Goal: Task Accomplishment & Management: Manage account settings

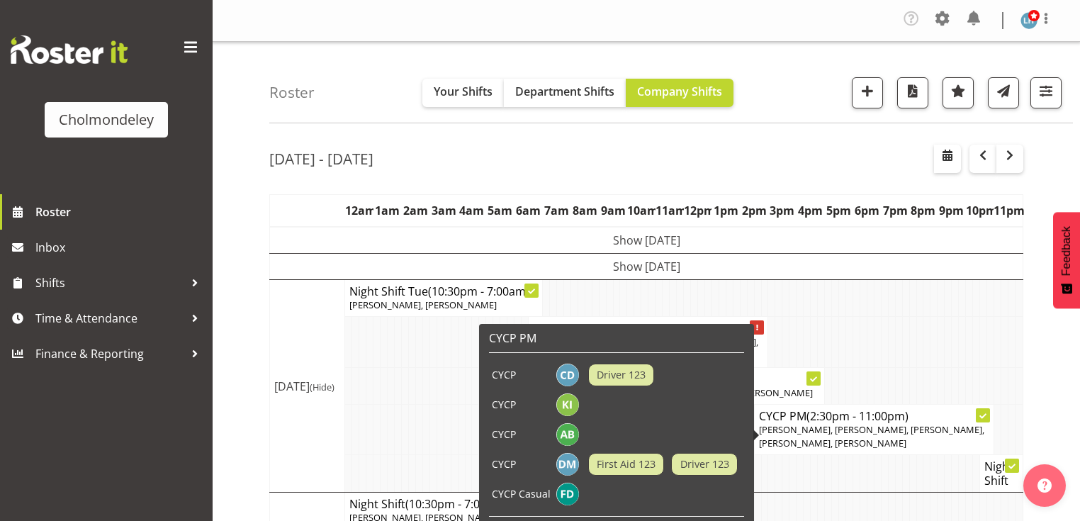
click at [888, 414] on span "(2:30pm - 11:00pm)" at bounding box center [857, 416] width 102 height 16
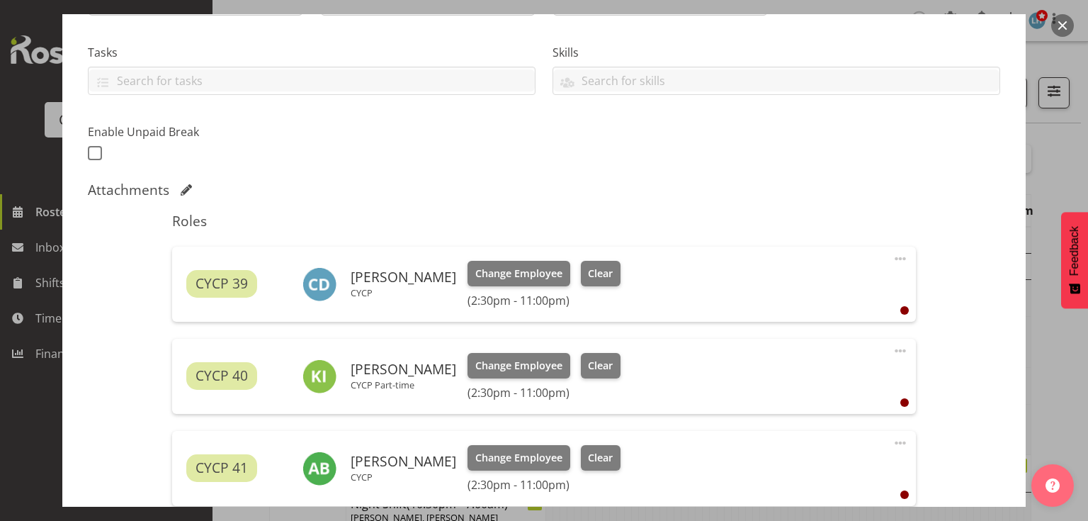
scroll to position [340, 0]
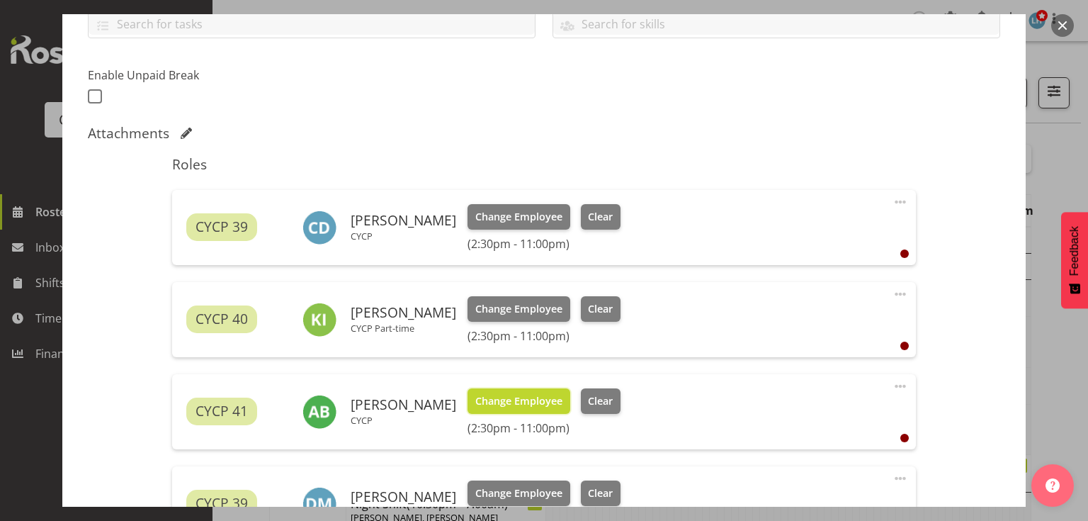
click at [531, 405] on span "Change Employee" at bounding box center [518, 401] width 87 height 16
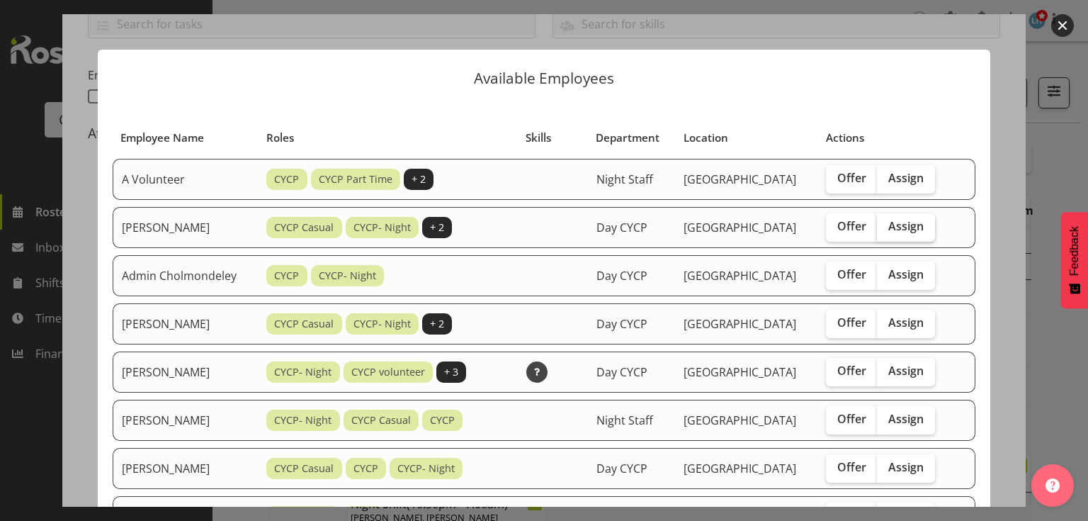
click at [888, 234] on label "Assign" at bounding box center [906, 227] width 58 height 28
click at [886, 231] on input "Assign" at bounding box center [881, 226] width 9 height 9
checkbox input "true"
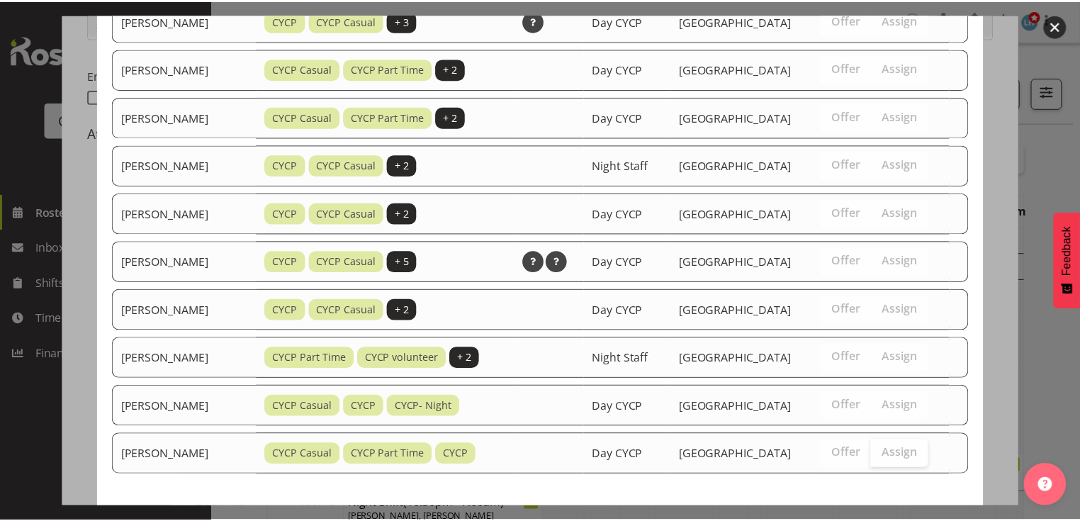
scroll to position [793, 0]
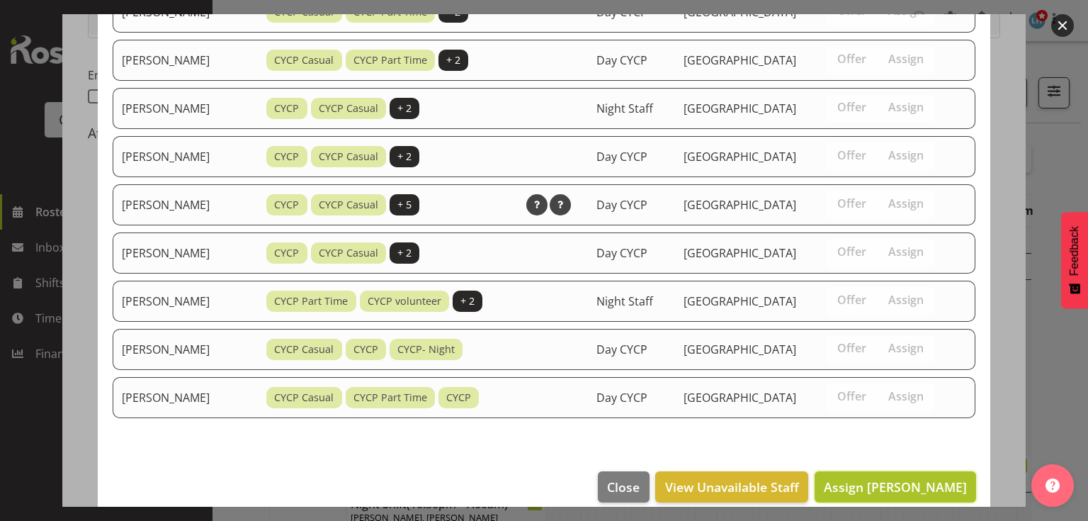
click at [888, 414] on span "Assign Abigail Chessum" at bounding box center [895, 486] width 143 height 17
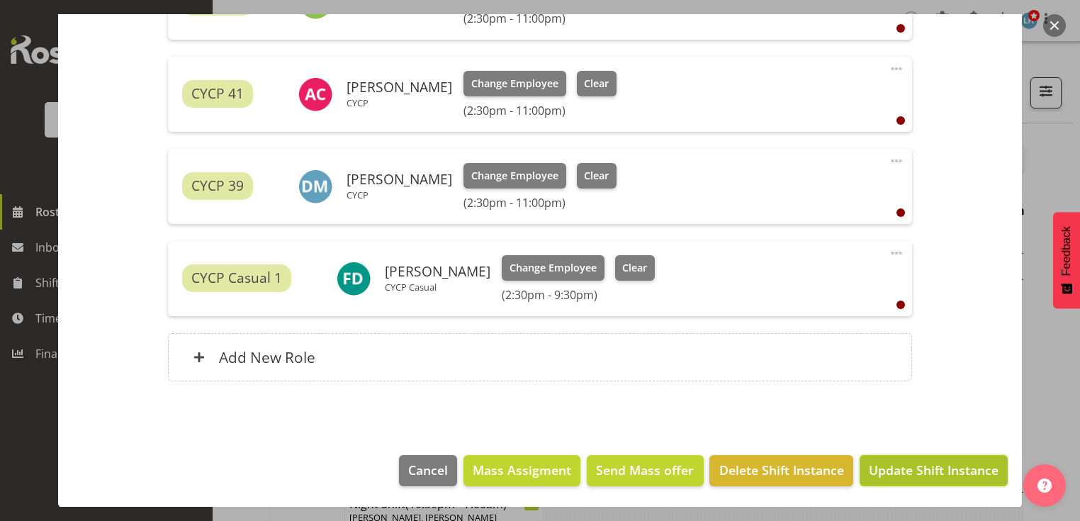
click at [888, 414] on span "Update Shift Instance" at bounding box center [934, 469] width 130 height 18
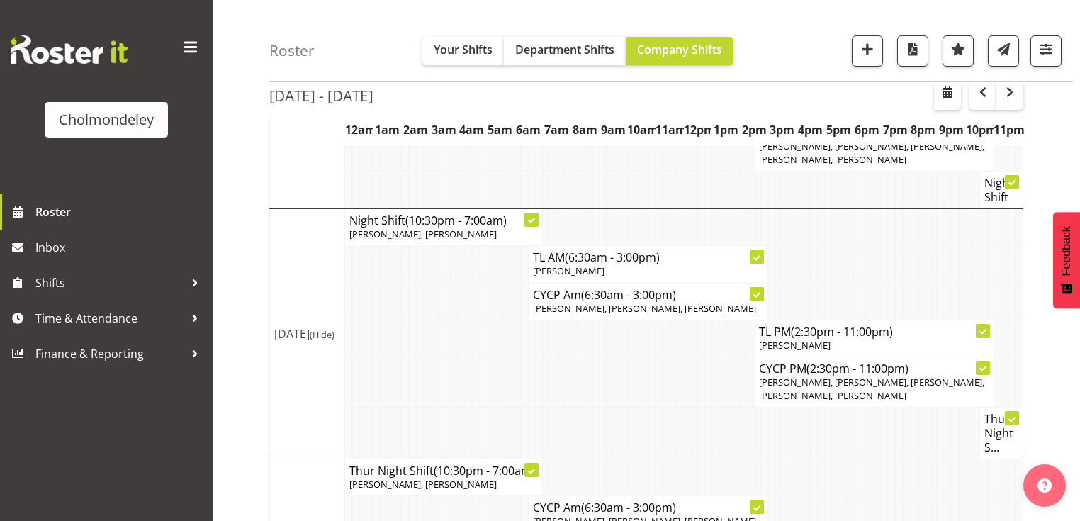
scroll to position [227, 0]
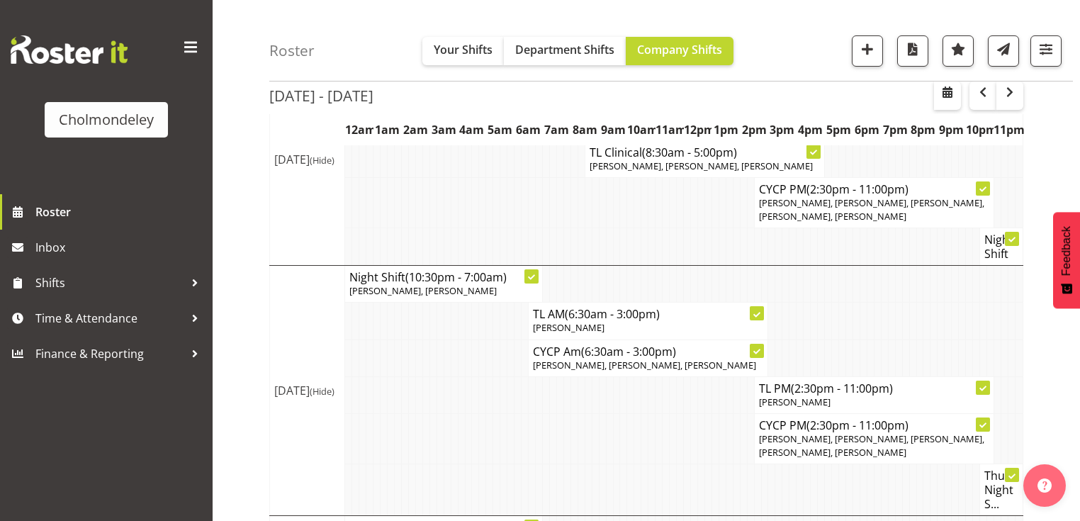
click at [871, 315] on td at bounding box center [869, 320] width 7 height 37
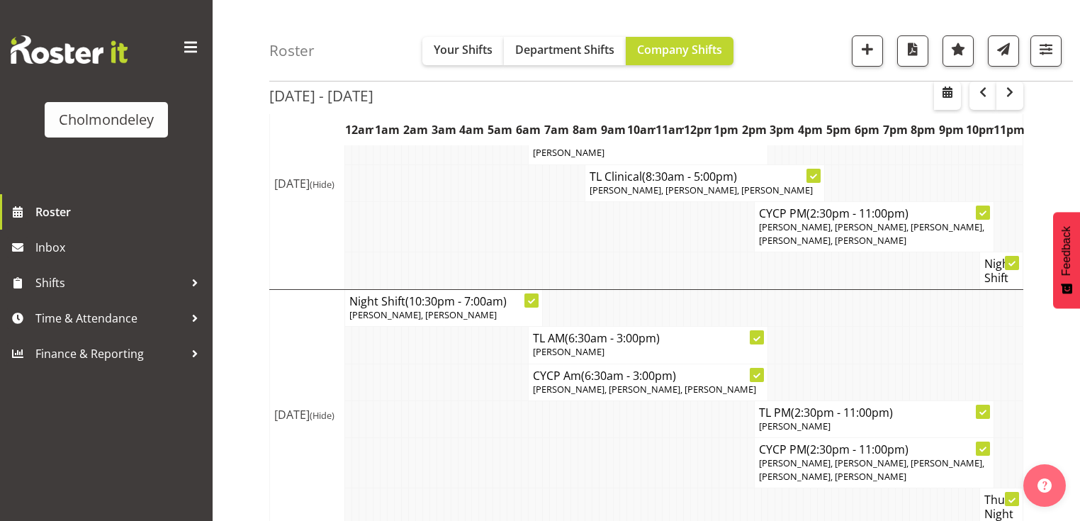
scroll to position [89, 0]
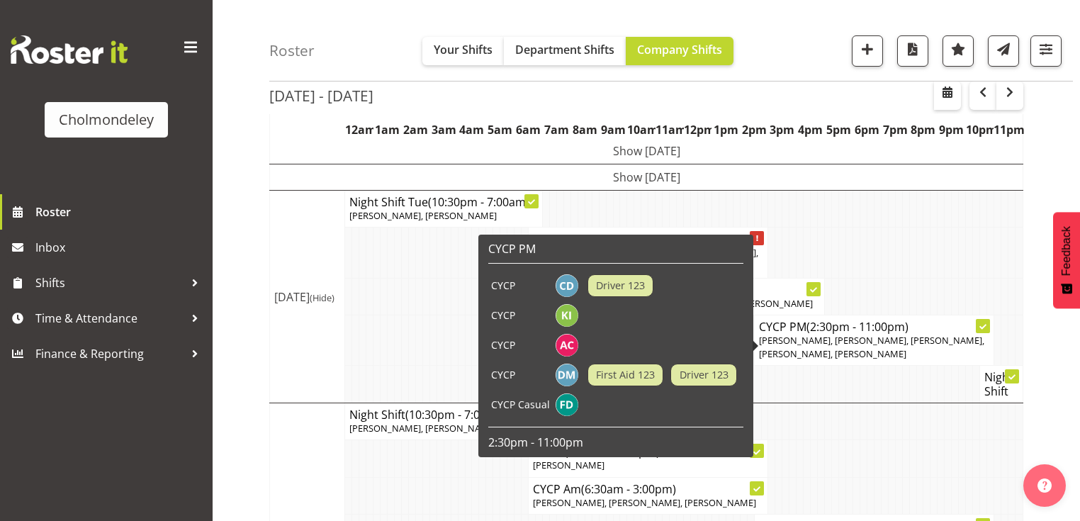
click at [888, 225] on td at bounding box center [990, 209] width 7 height 37
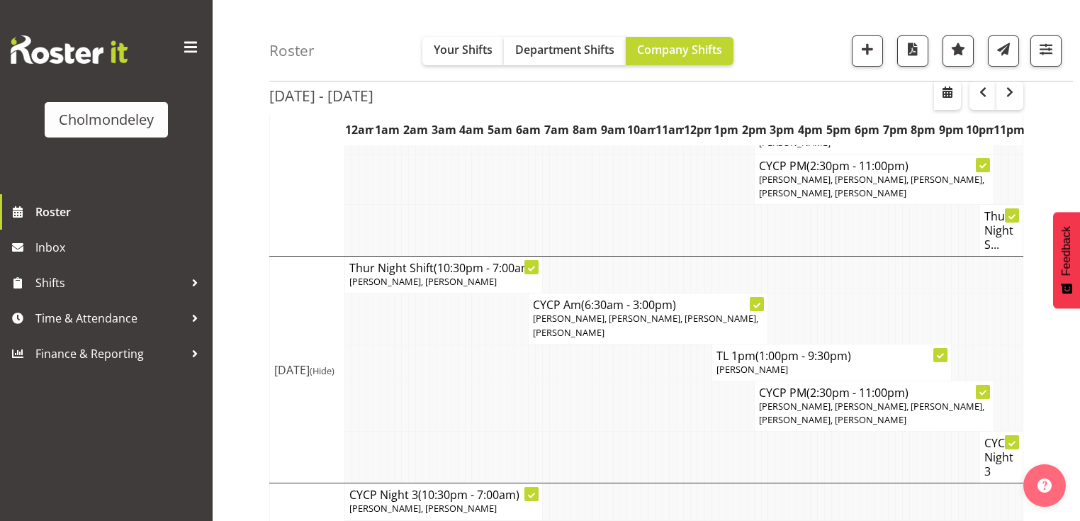
scroll to position [543, 0]
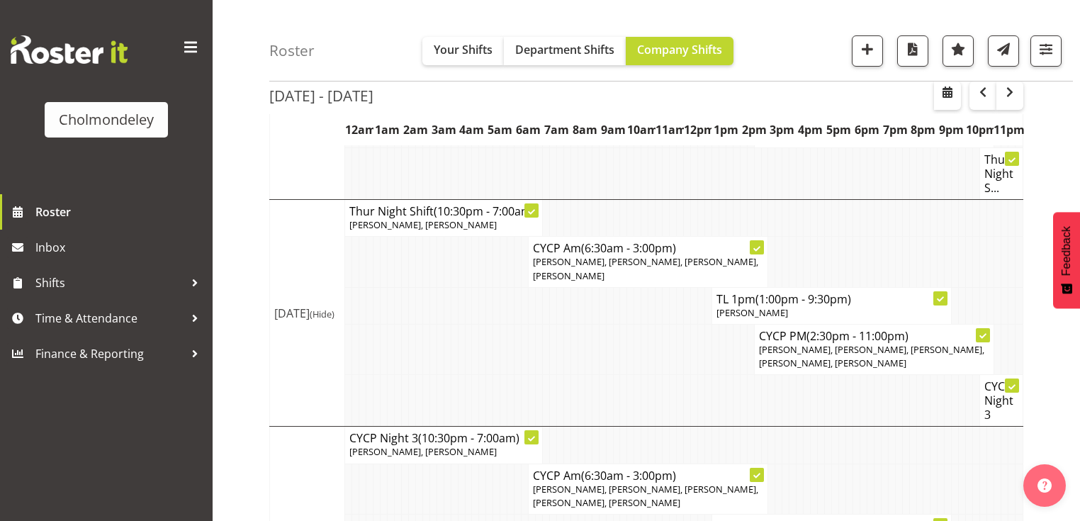
click at [888, 344] on div "Aug 25th - 31st, 2025 August 25 - 31, 2025 Today Day Week Fortnight Month calen…" at bounding box center [674, 171] width 810 height 1160
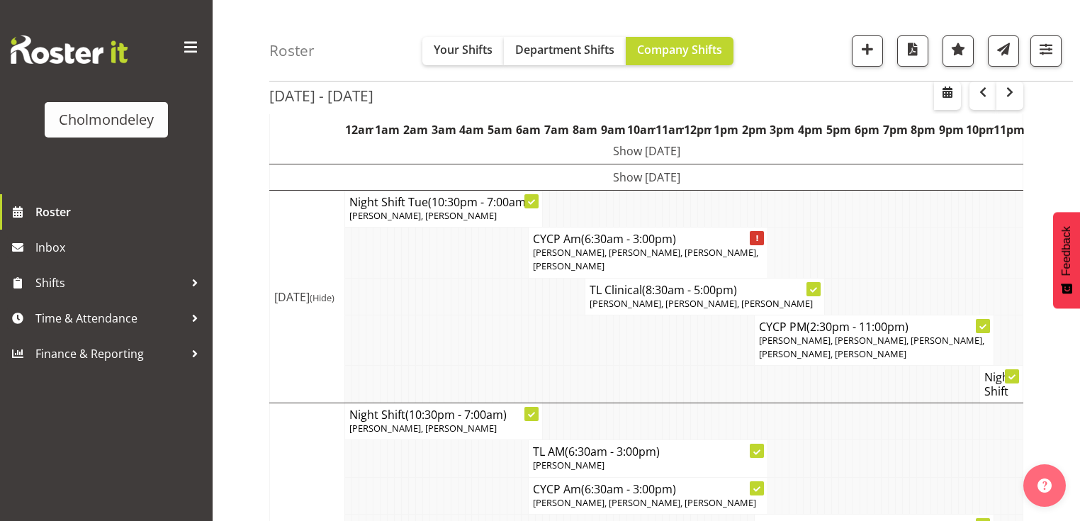
scroll to position [0, 0]
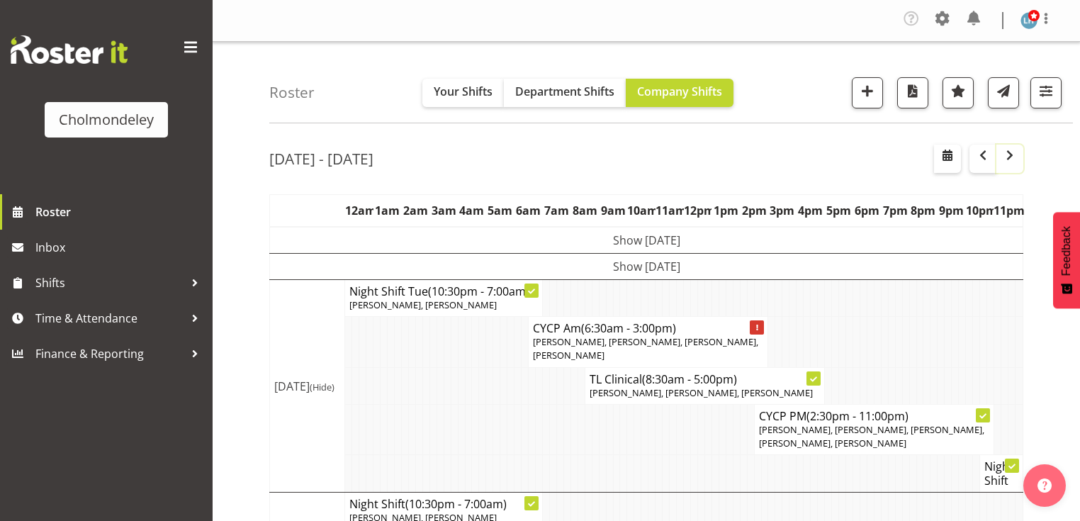
click at [888, 153] on span "button" at bounding box center [1009, 155] width 17 height 17
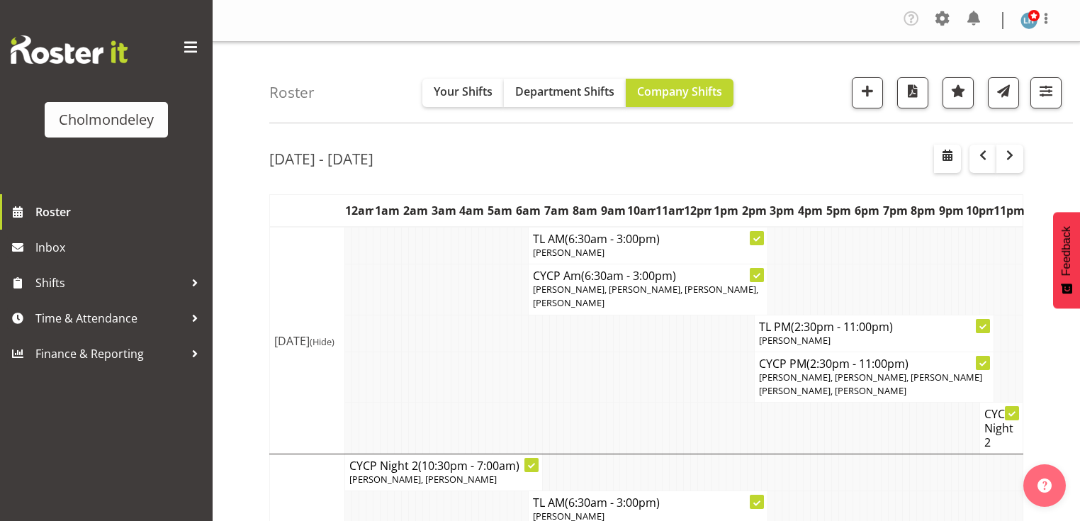
click at [888, 414] on td at bounding box center [912, 472] width 7 height 37
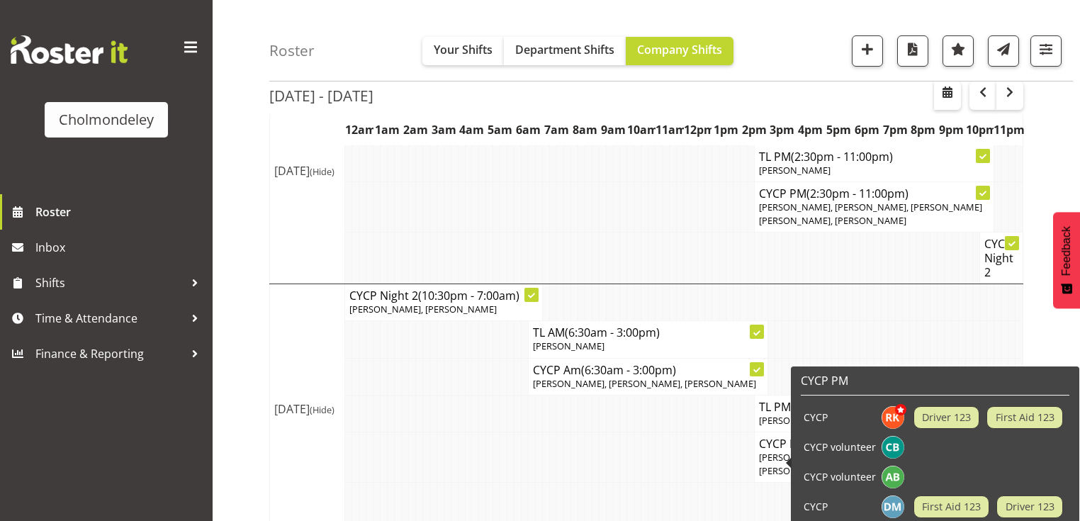
scroll to position [283, 0]
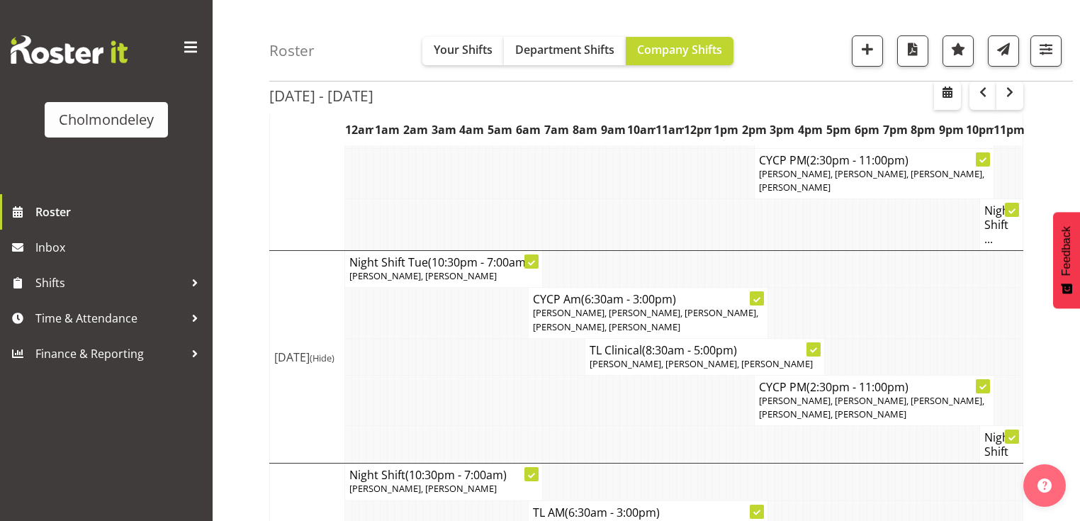
scroll to position [510, 0]
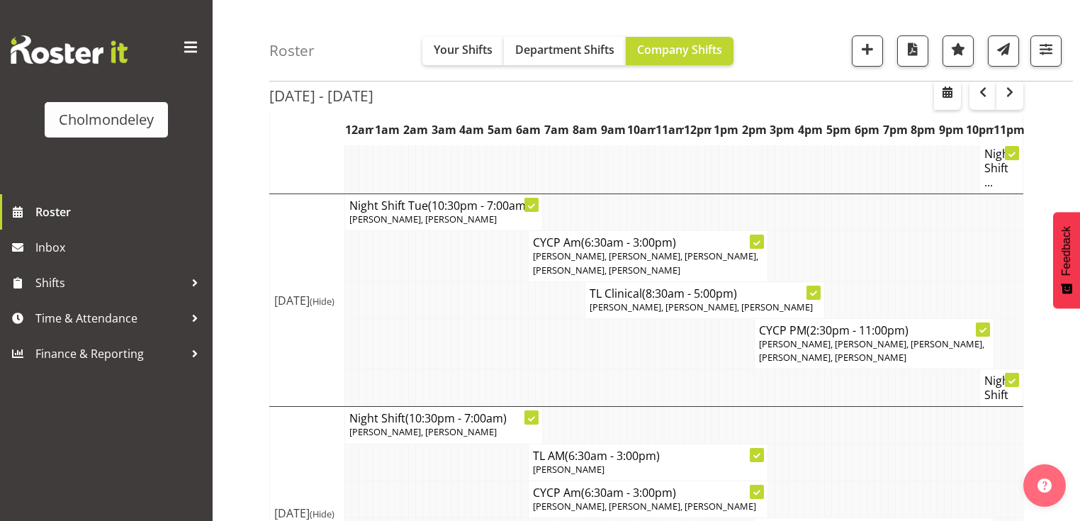
click at [881, 414] on td at bounding box center [884, 461] width 7 height 37
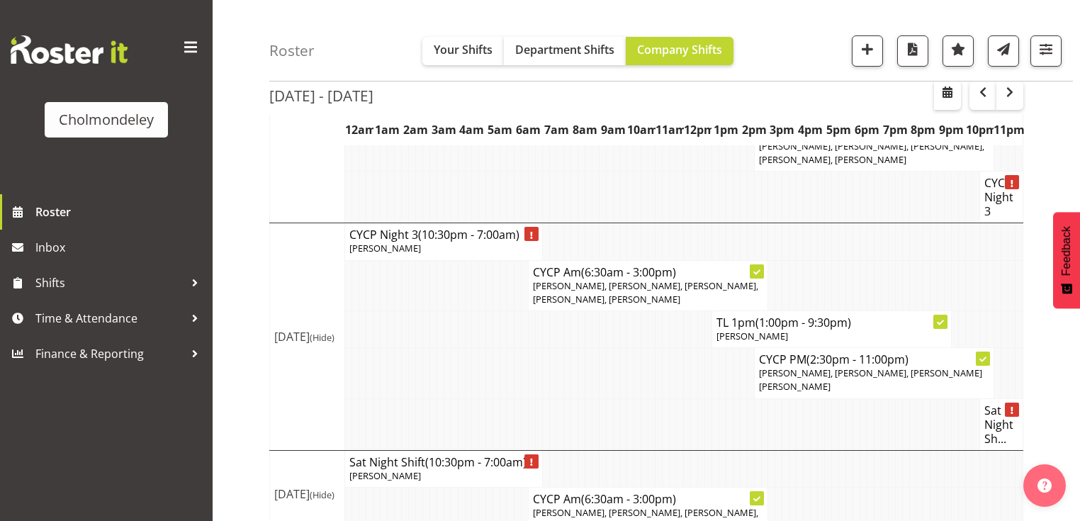
scroll to position [1142, 0]
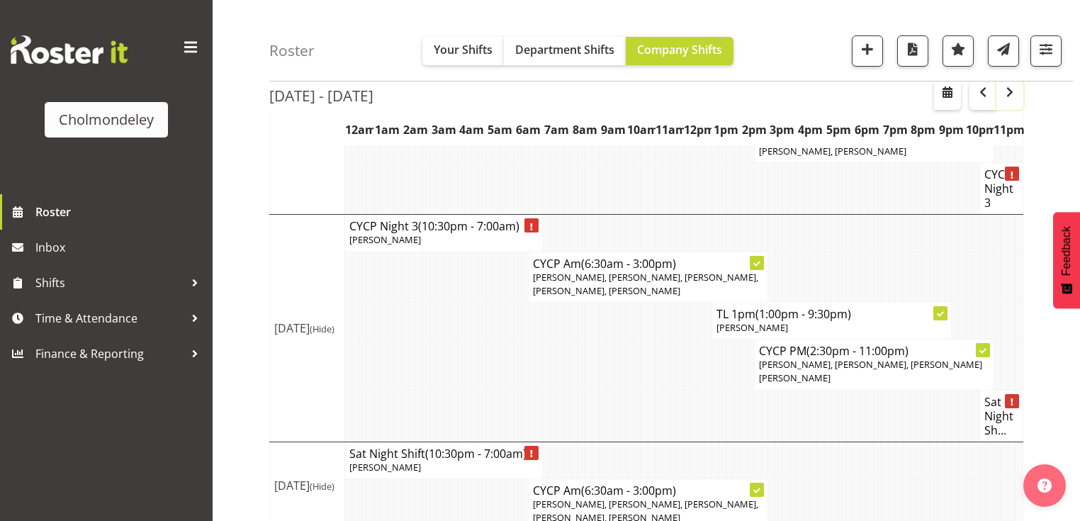
click at [888, 91] on span "button" at bounding box center [1009, 92] width 17 height 17
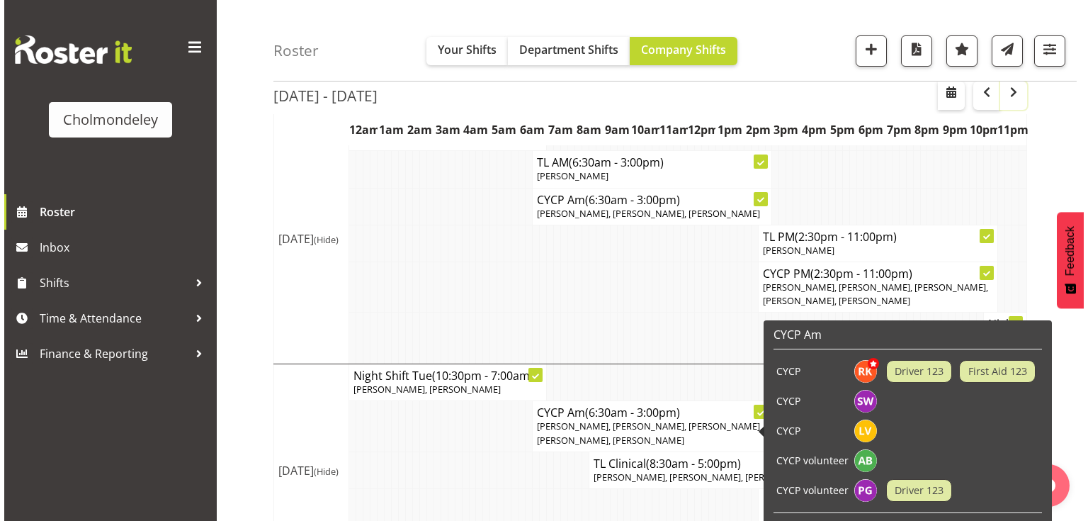
scroll to position [397, 0]
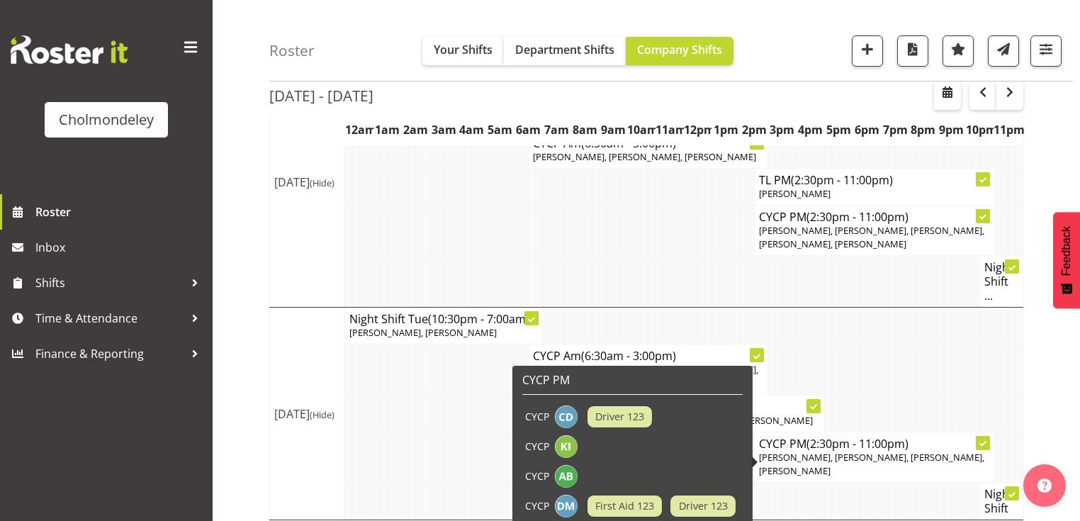
click at [803, 414] on span "Camille Davidson, Kate Inwood, Ally Brown, Dion McCormick" at bounding box center [871, 464] width 225 height 26
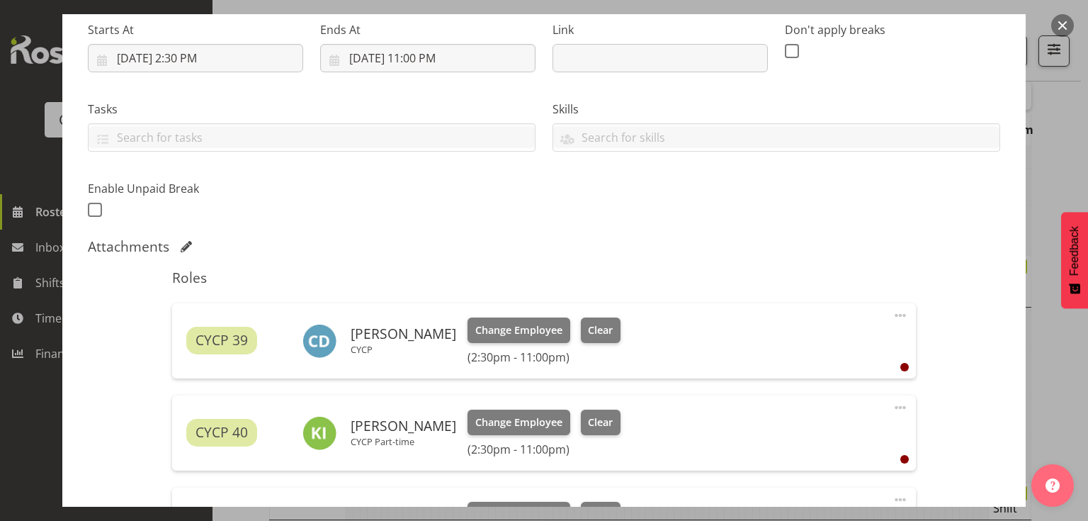
scroll to position [453, 0]
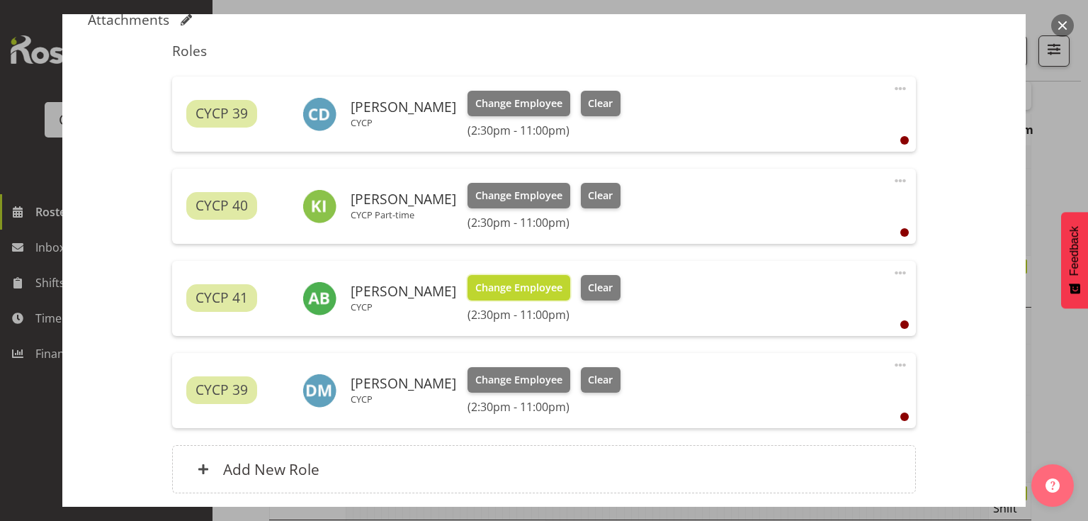
click at [525, 286] on span "Change Employee" at bounding box center [518, 288] width 87 height 16
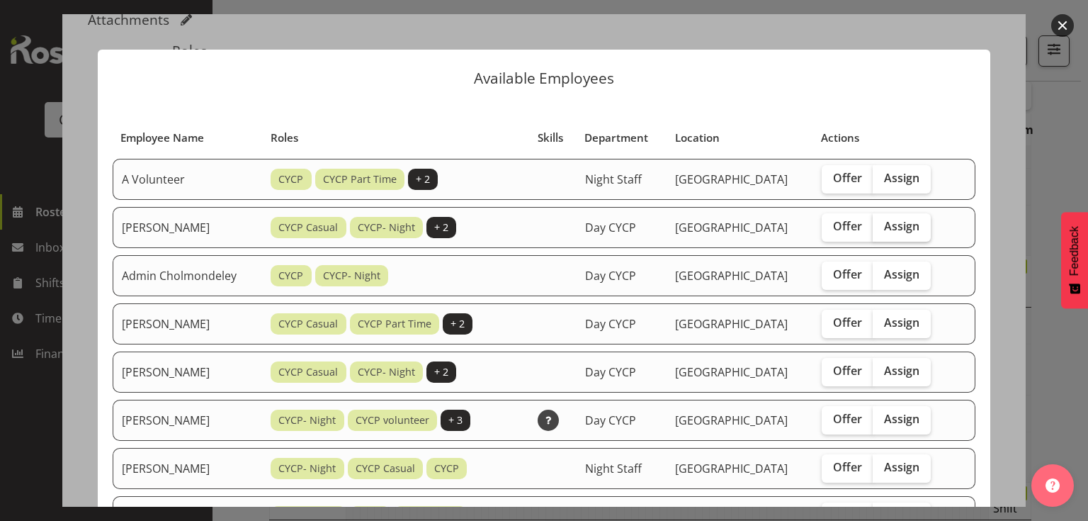
click at [888, 223] on span "Assign" at bounding box center [901, 226] width 35 height 14
click at [882, 223] on input "Assign" at bounding box center [877, 226] width 9 height 9
checkbox input "true"
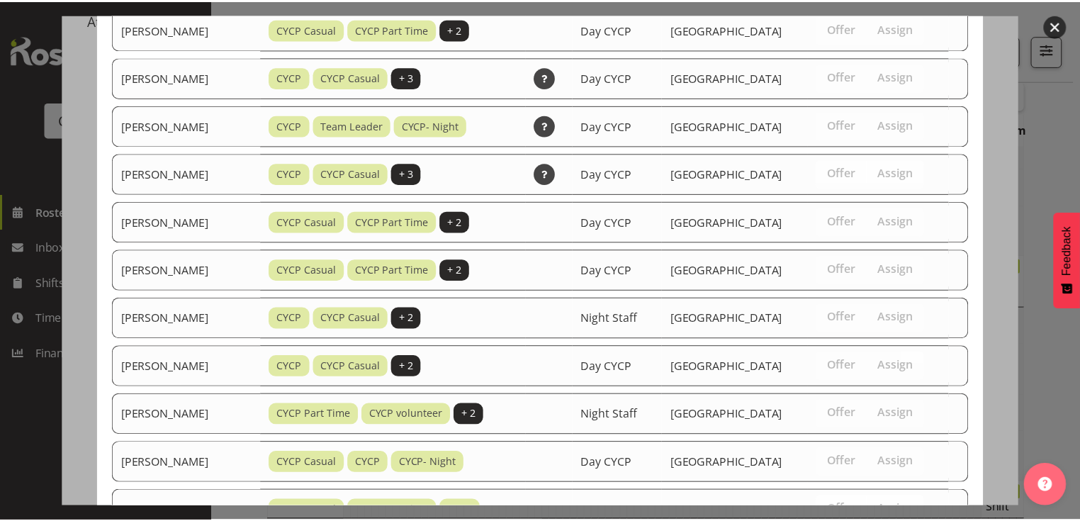
scroll to position [796, 0]
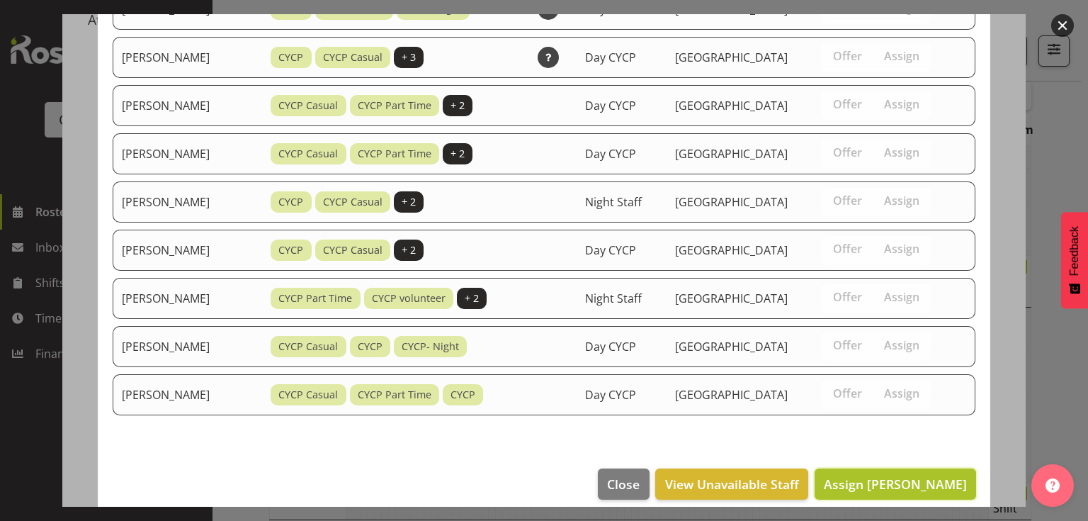
click at [888, 414] on span "Assign Abigail Chessum" at bounding box center [895, 483] width 143 height 17
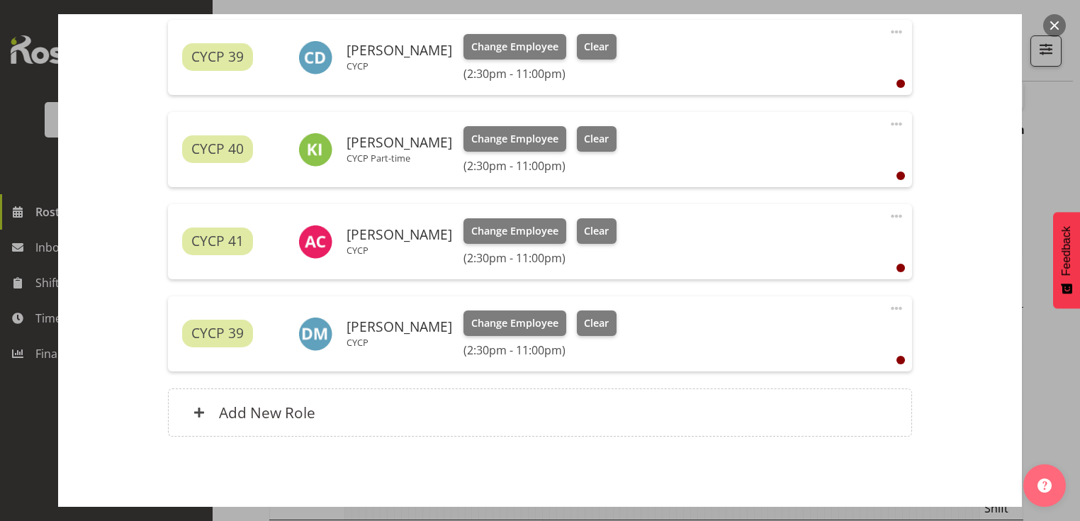
scroll to position [565, 0]
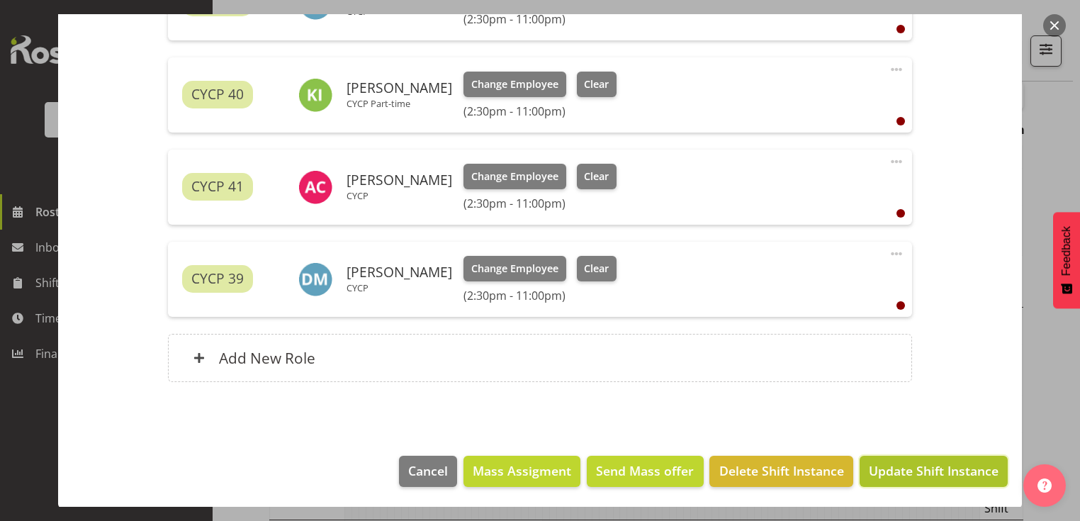
click at [888, 414] on span "Update Shift Instance" at bounding box center [934, 470] width 130 height 18
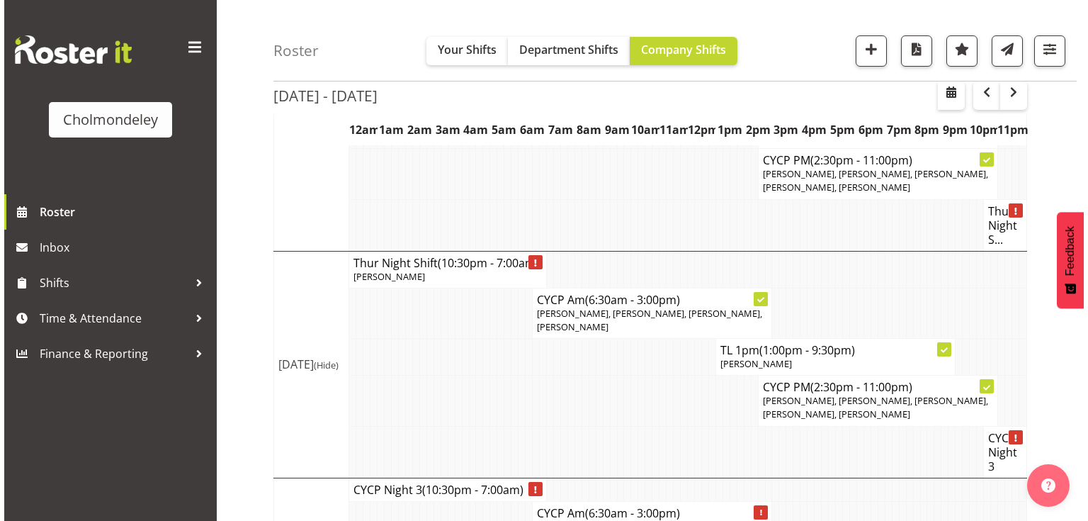
scroll to position [803, 0]
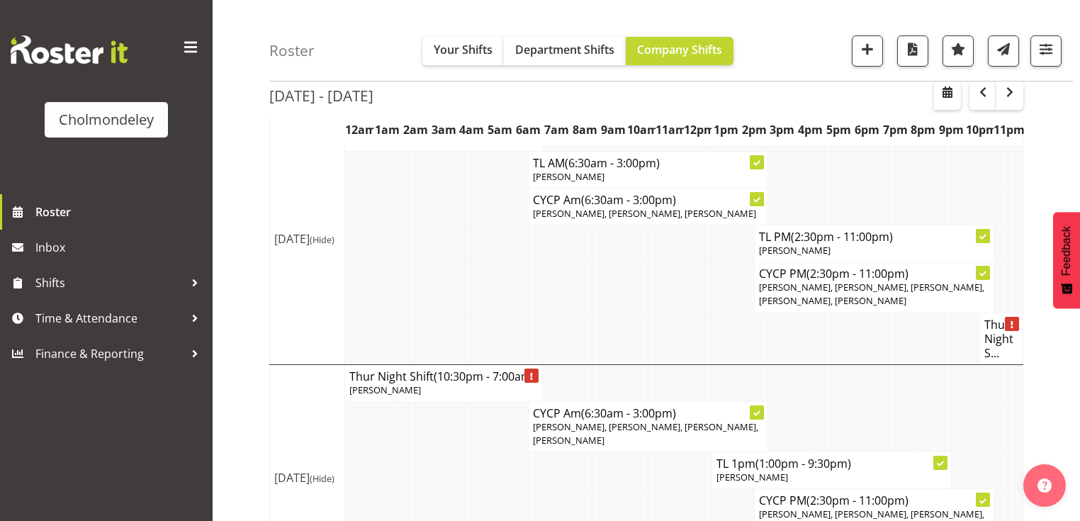
click at [443, 345] on td at bounding box center [446, 338] width 7 height 52
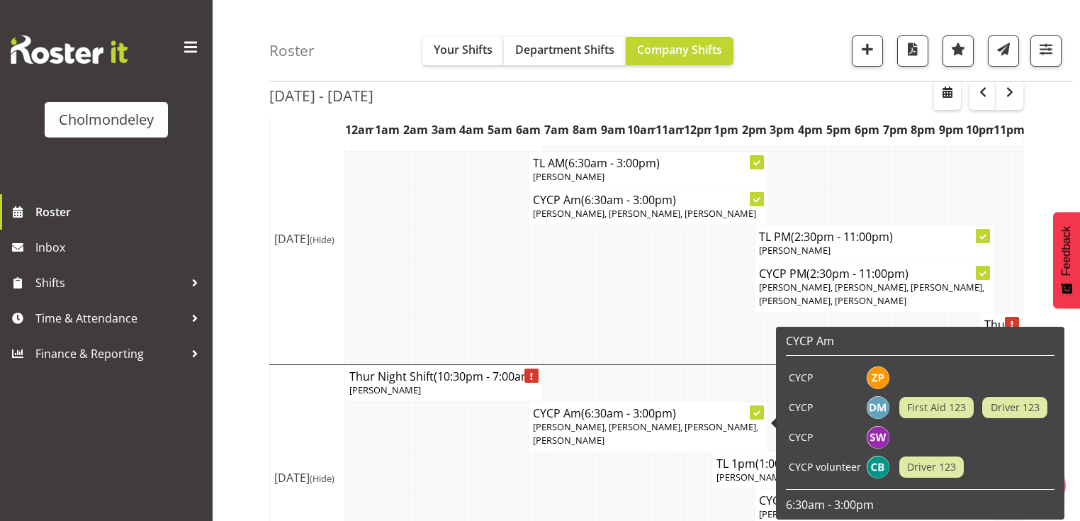
click at [651, 414] on p "Lotti Bottcher, Sophie Walton, Dion McCormick, Zoe Palmer" at bounding box center [648, 433] width 230 height 27
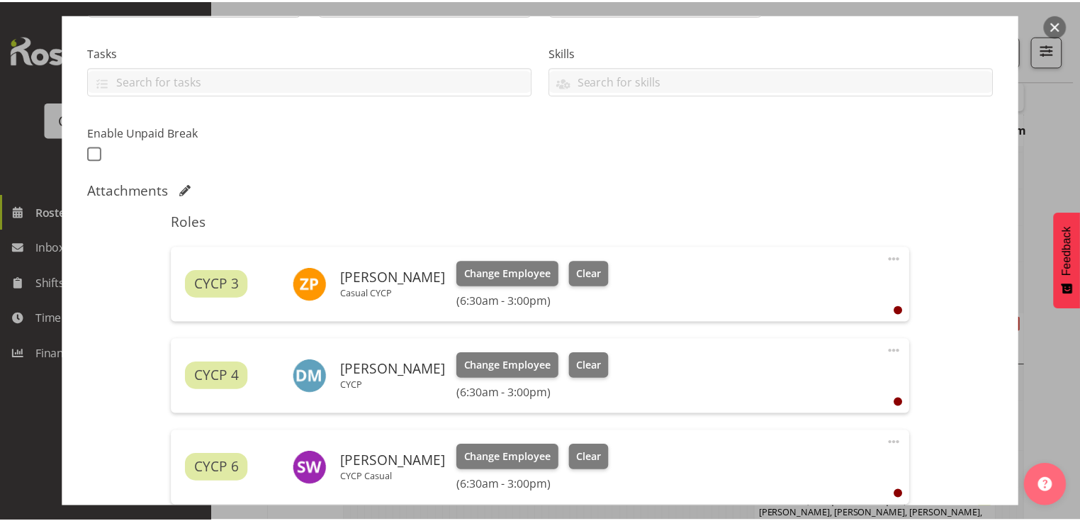
scroll to position [565, 0]
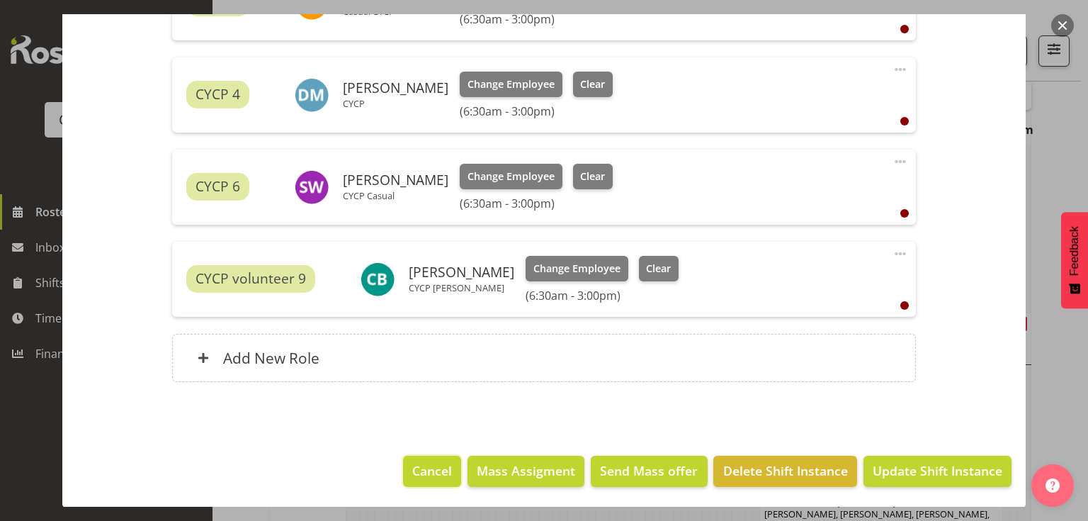
click at [427, 414] on span "Cancel" at bounding box center [432, 470] width 40 height 18
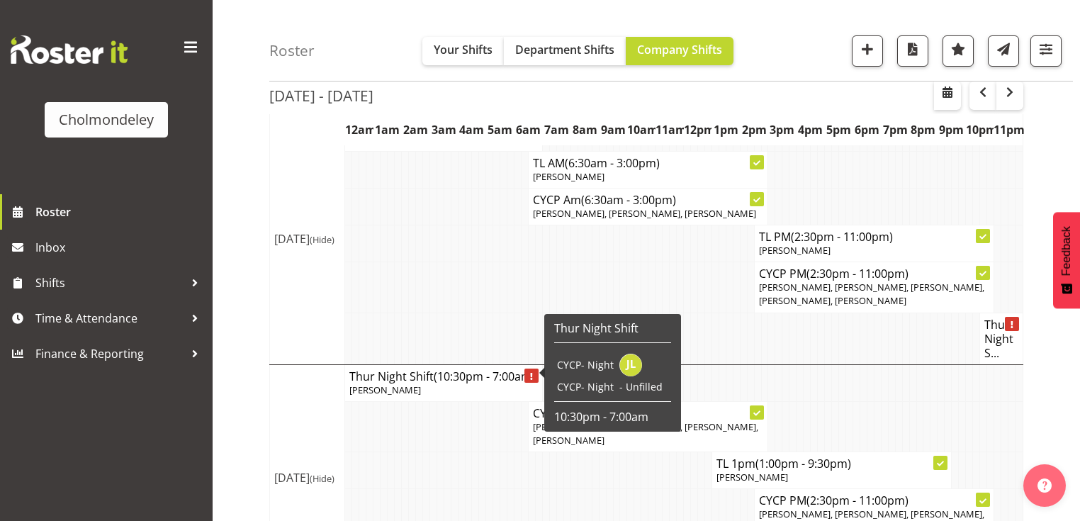
click at [290, 414] on td "Fri 12th Sep 2025 (Hide)" at bounding box center [307, 477] width 75 height 227
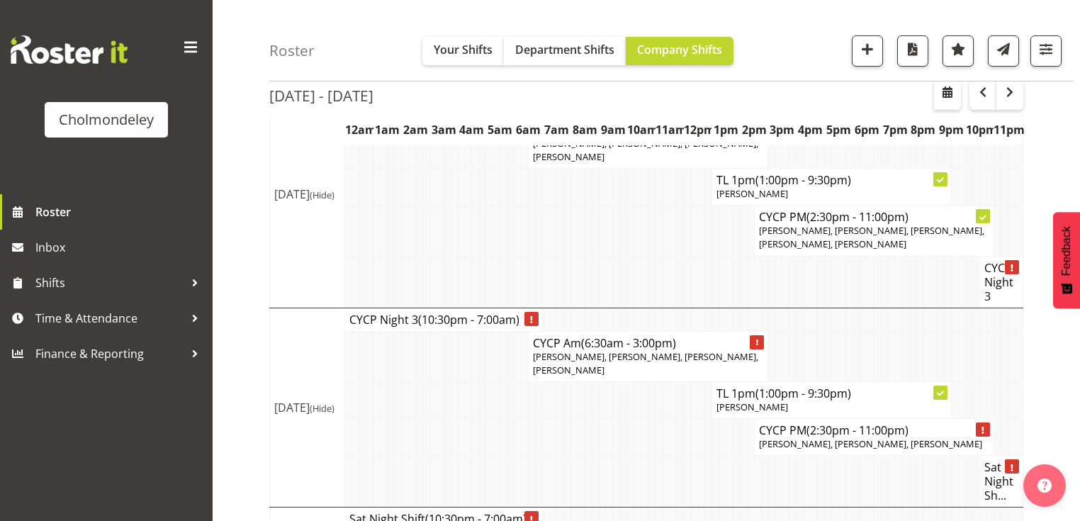
scroll to position [1152, 0]
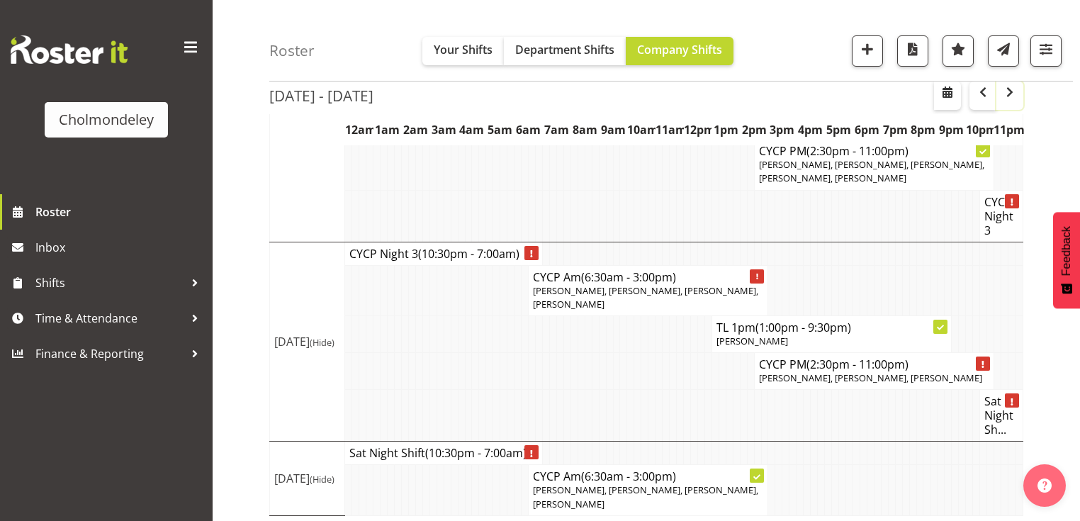
click at [888, 102] on button "button" at bounding box center [1009, 95] width 27 height 28
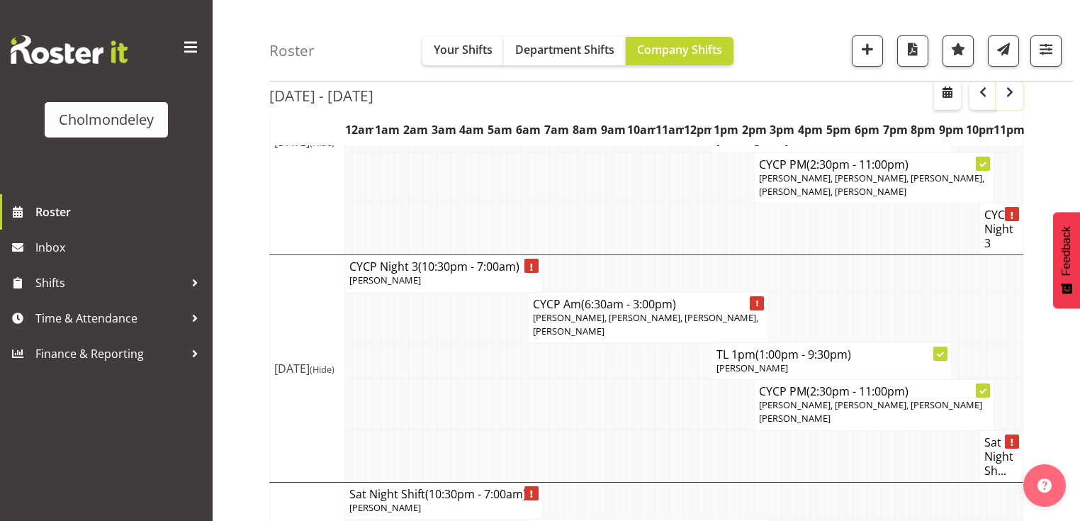
click at [888, 101] on button "button" at bounding box center [1009, 95] width 27 height 28
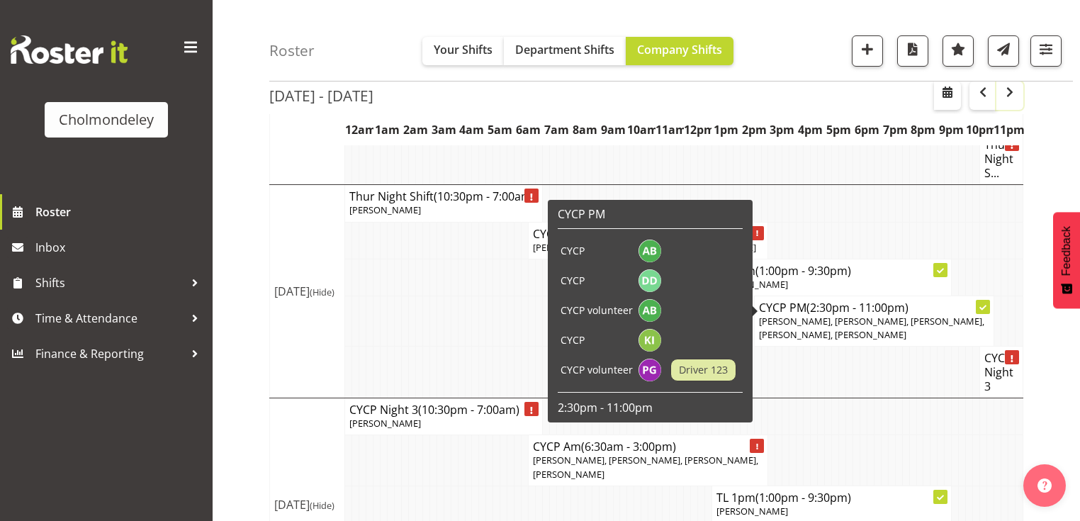
scroll to position [855, 0]
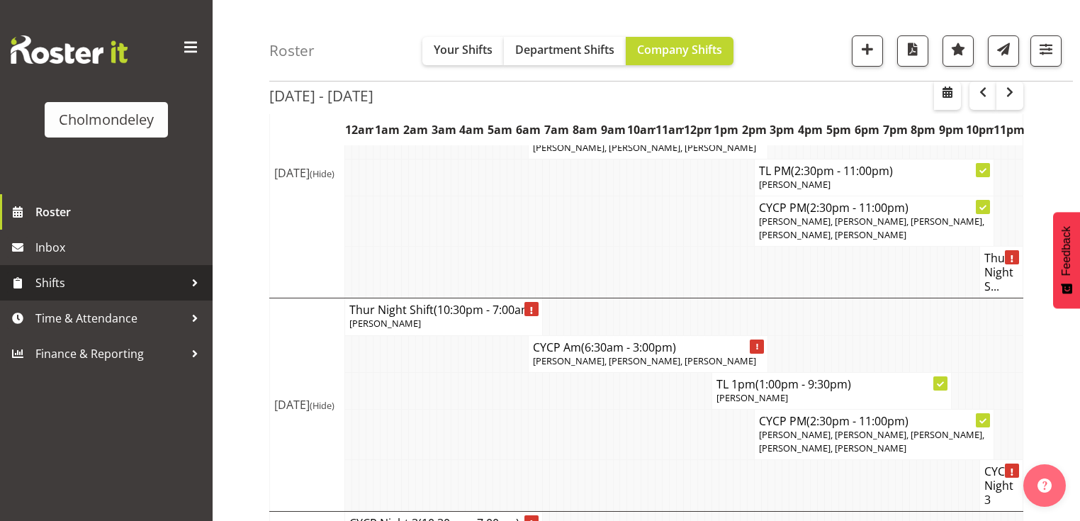
click at [69, 276] on span "Shifts" at bounding box center [109, 282] width 149 height 21
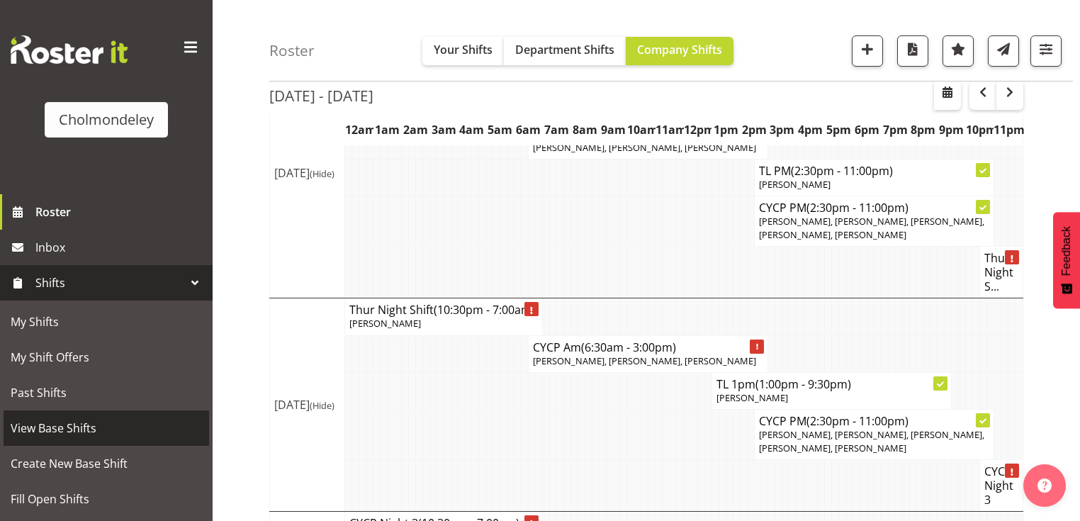
click at [38, 414] on span "View Base Shifts" at bounding box center [106, 427] width 191 height 21
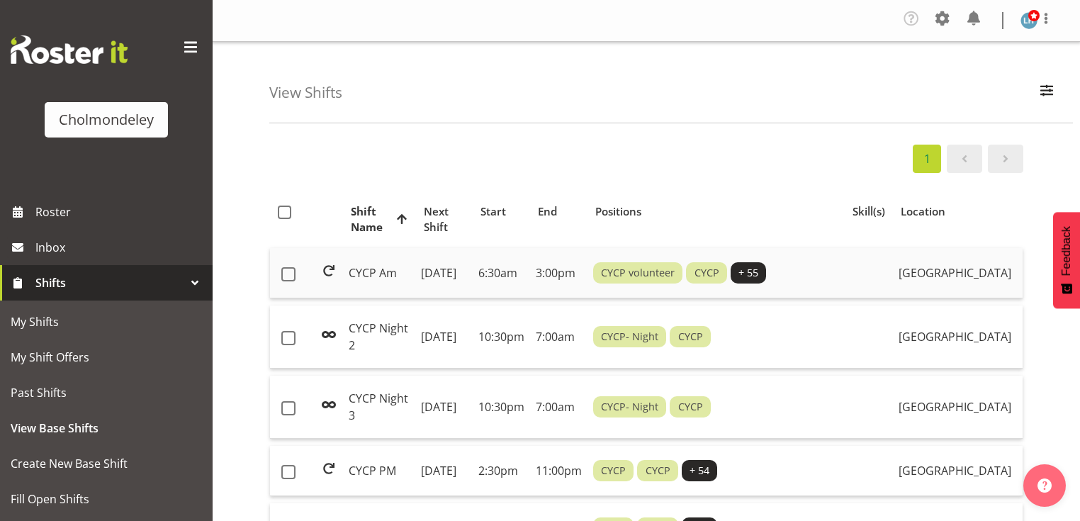
click at [328, 279] on span at bounding box center [328, 270] width 17 height 17
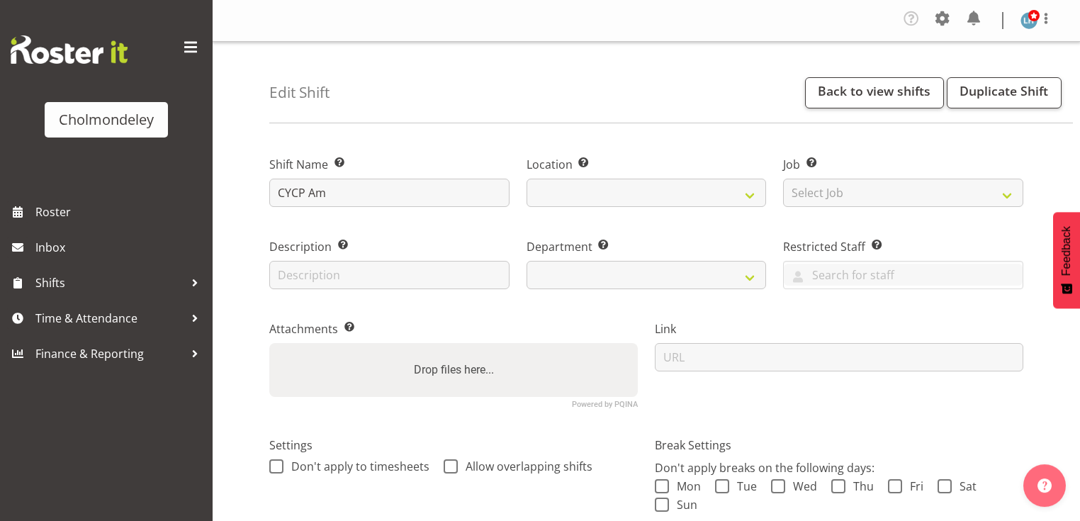
select select
select select "80"
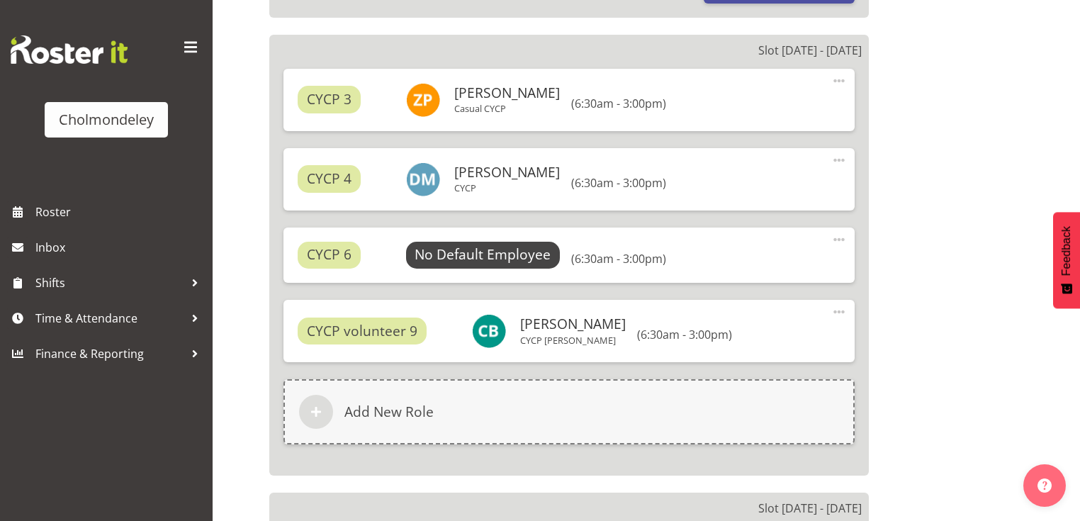
scroll to position [1775, 0]
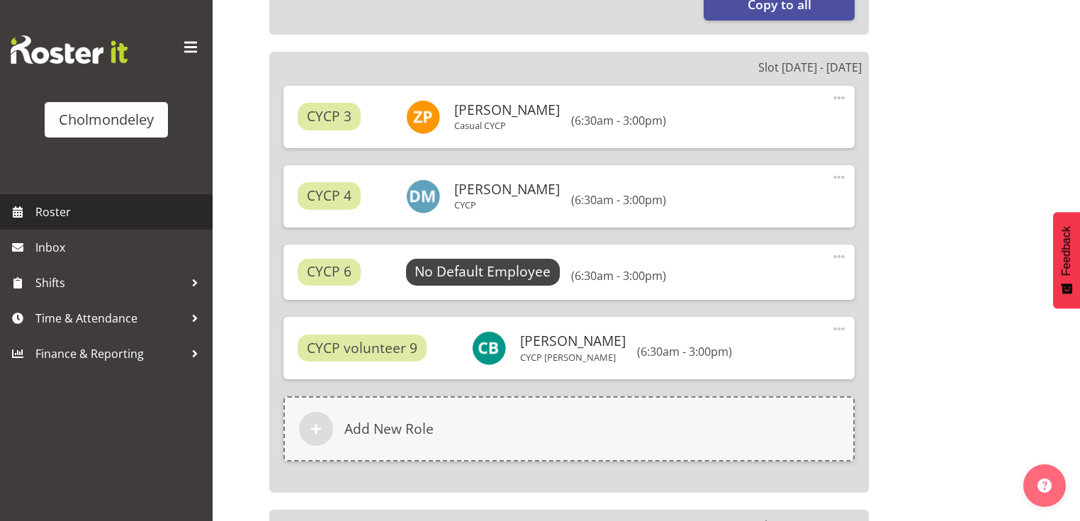
click at [47, 214] on span "Roster" at bounding box center [120, 211] width 170 height 21
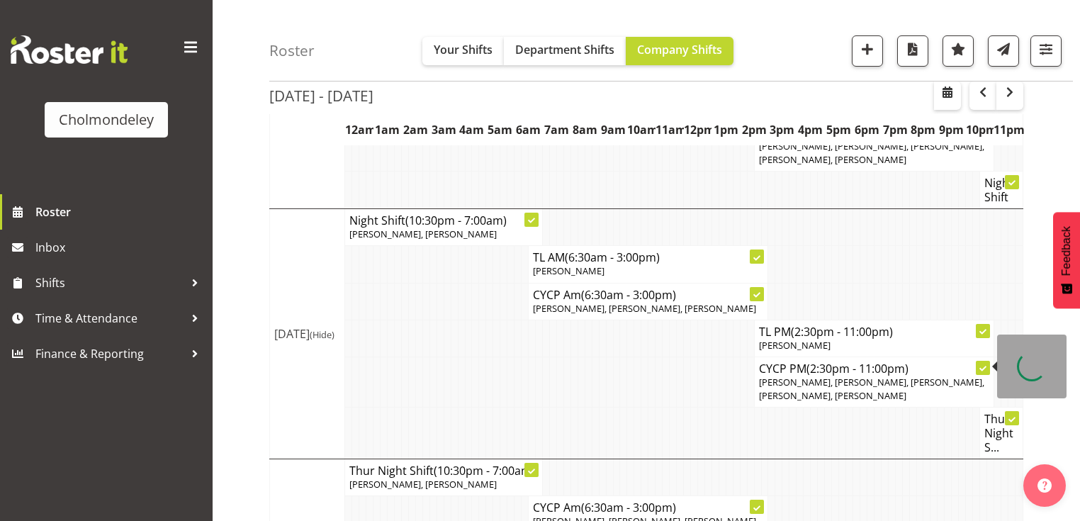
scroll to position [397, 0]
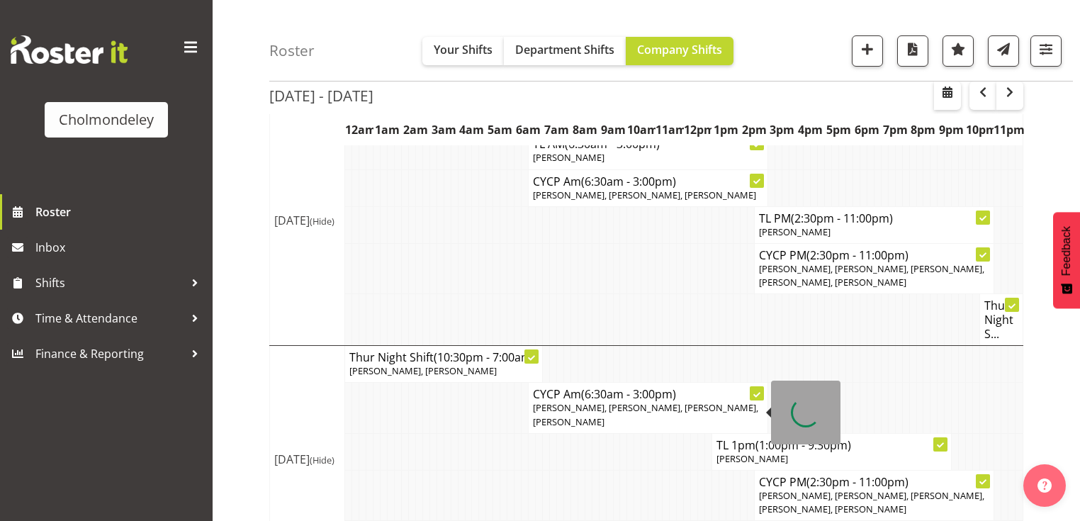
click at [643, 411] on span "[PERSON_NAME], [PERSON_NAME], [PERSON_NAME], [PERSON_NAME]" at bounding box center [645, 414] width 225 height 26
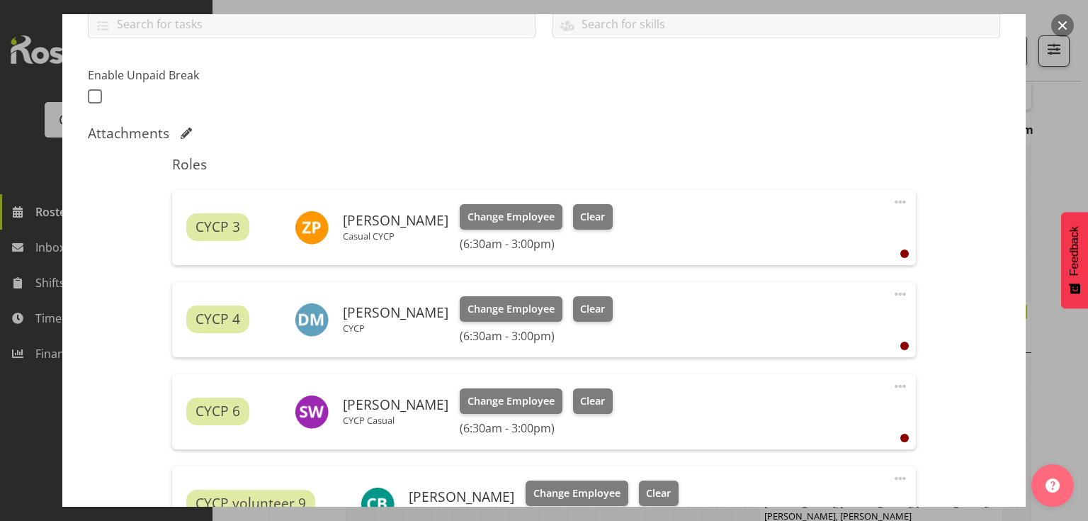
scroll to position [453, 0]
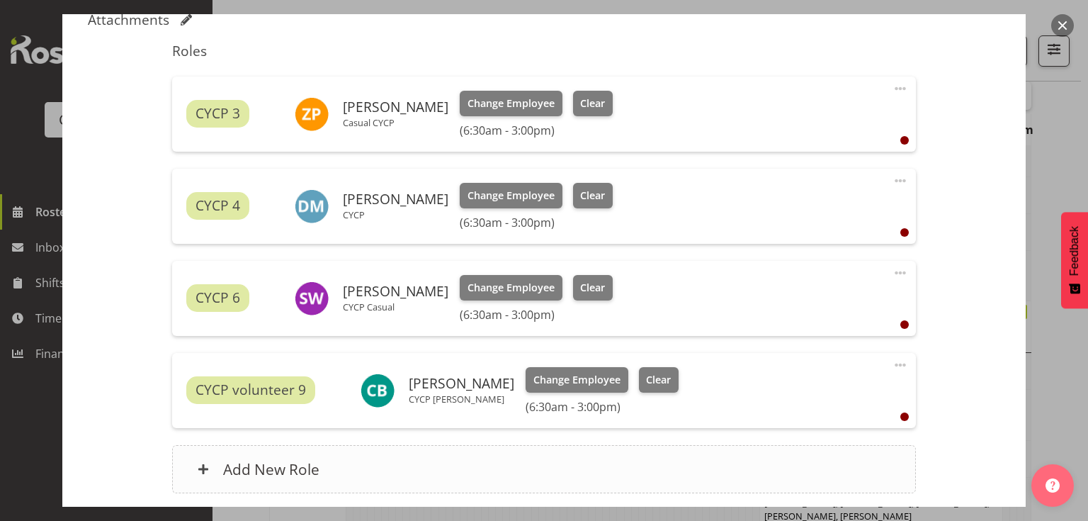
click at [516, 470] on div "Add New Role" at bounding box center [543, 469] width 743 height 48
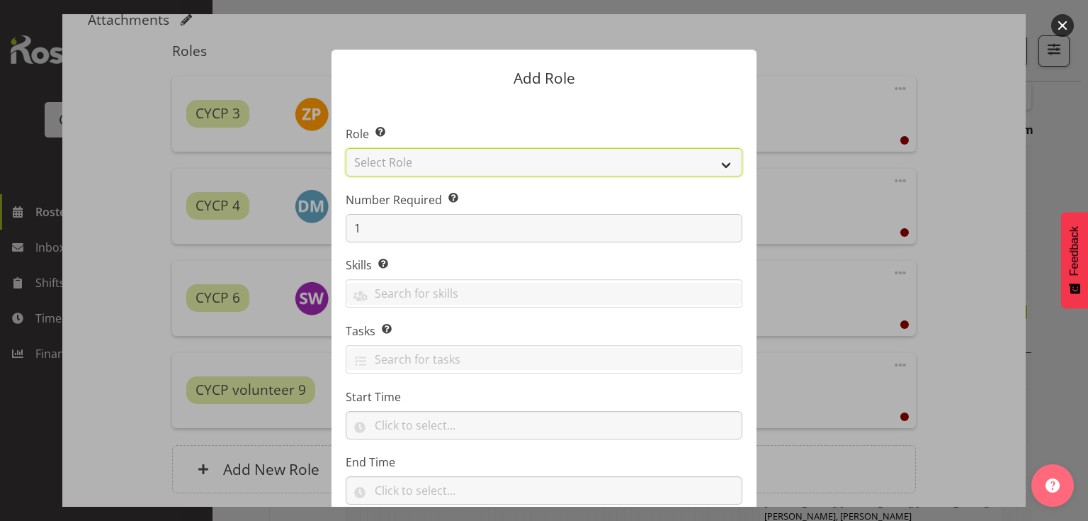
click at [455, 156] on select "Select Role Awhi Team CYCP CYCP Casual CYCP Part Time CYCP volunteer CYCP- Nigh…" at bounding box center [544, 162] width 397 height 28
select select "206"
click at [346, 148] on select "Select Role Awhi Team CYCP CYCP Casual CYCP Part Time CYCP volunteer CYCP- Nigh…" at bounding box center [544, 162] width 397 height 28
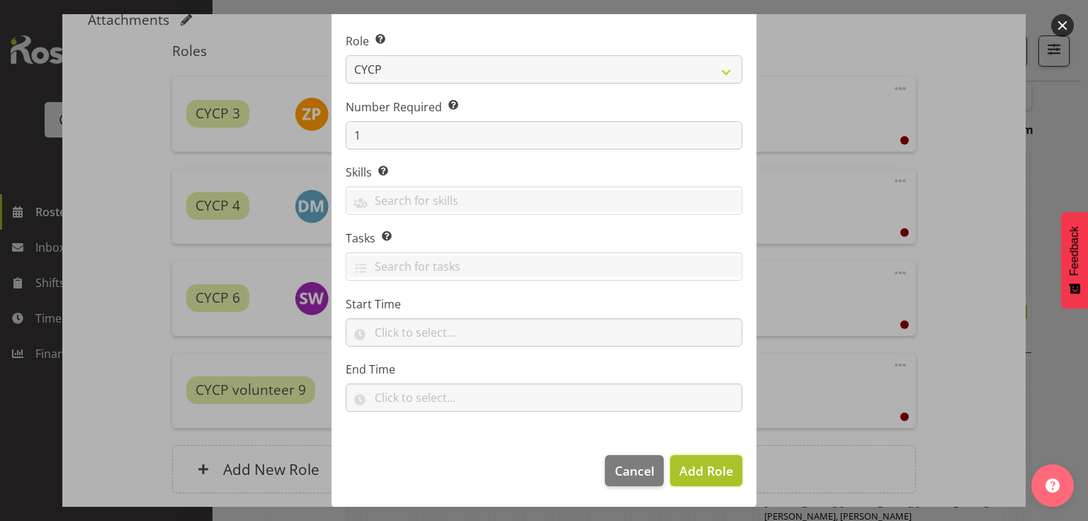
click at [715, 468] on span "Add Role" at bounding box center [706, 470] width 54 height 17
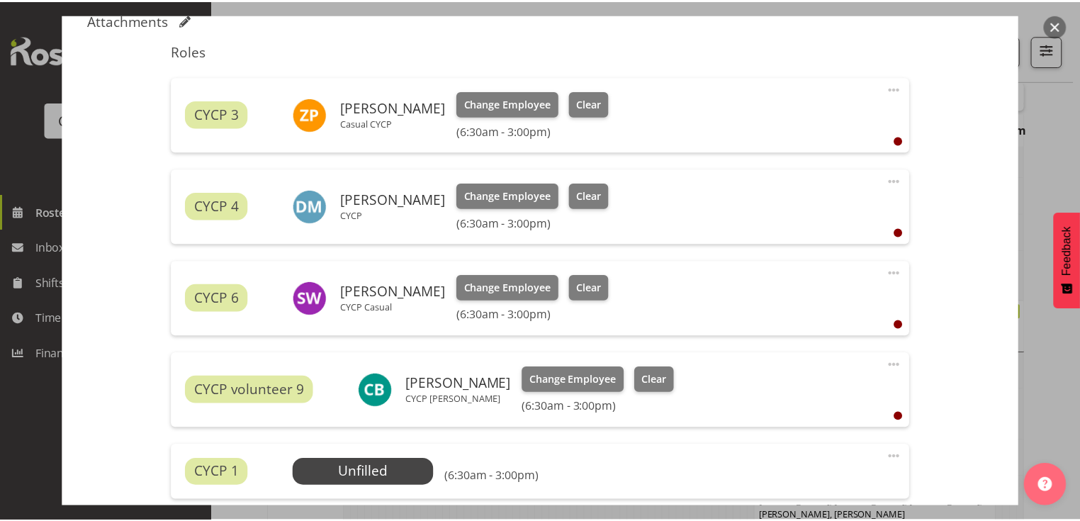
scroll to position [397, 0]
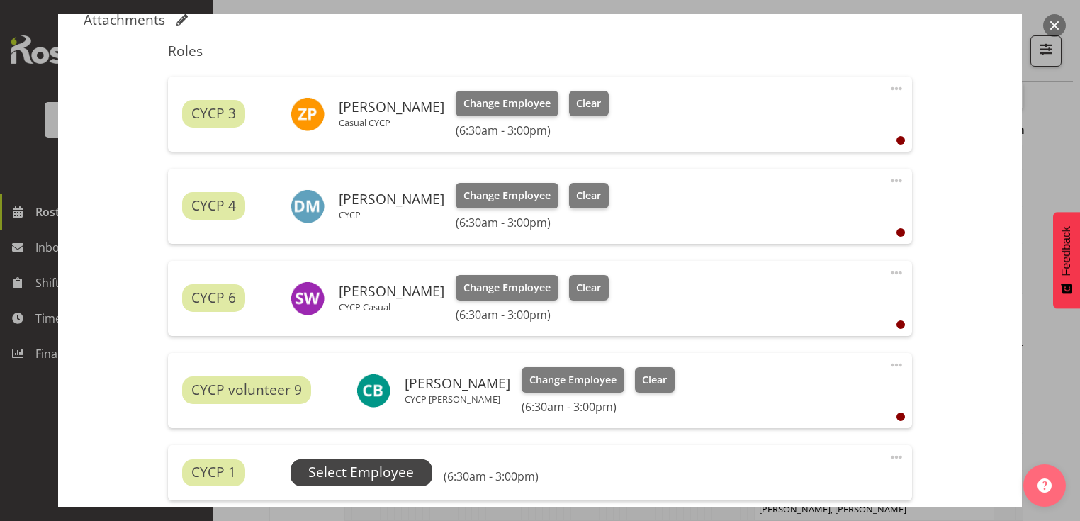
click at [366, 470] on span "Select Employee" at bounding box center [361, 472] width 106 height 21
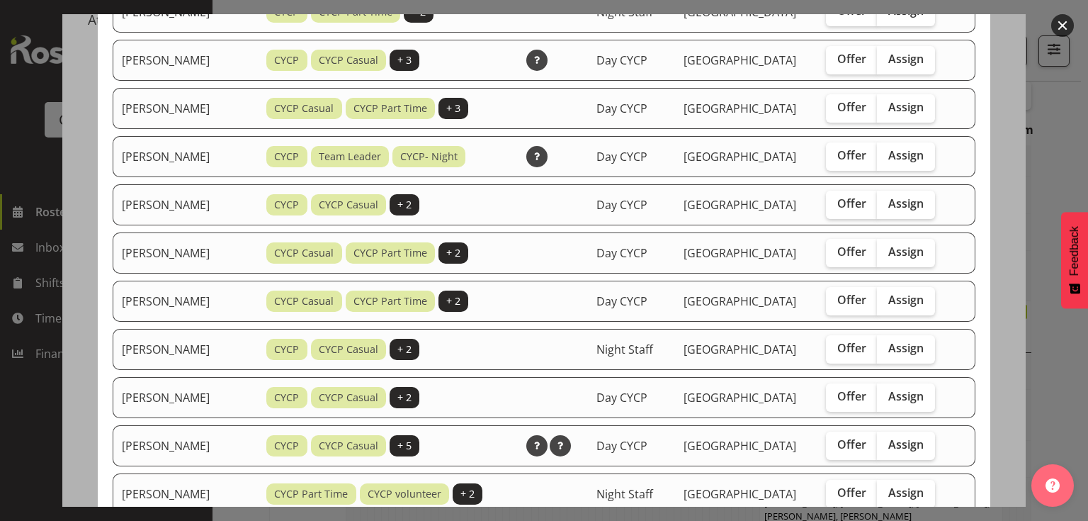
scroll to position [907, 0]
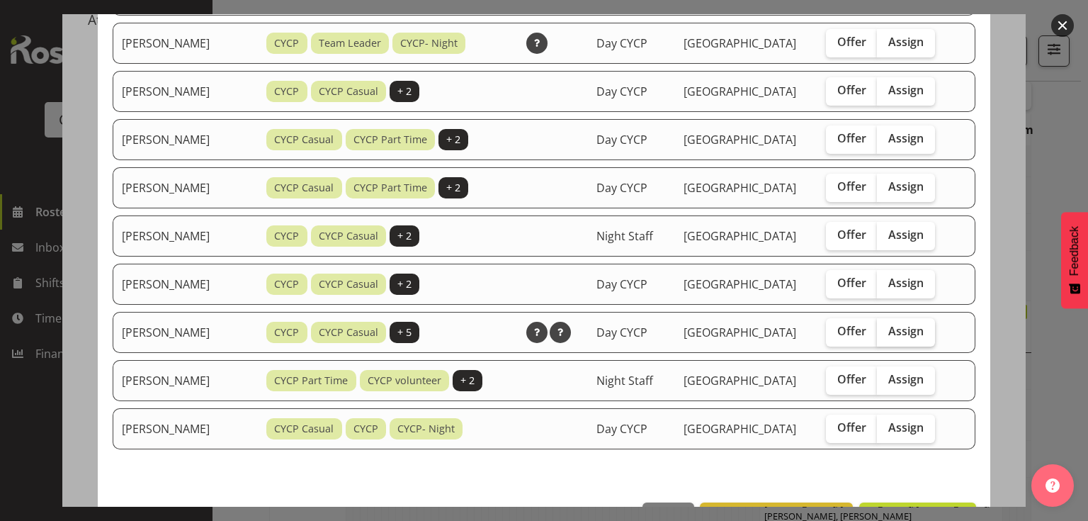
click at [903, 324] on span "Assign" at bounding box center [905, 331] width 35 height 14
click at [886, 327] on input "Assign" at bounding box center [881, 331] width 9 height 9
checkbox input "true"
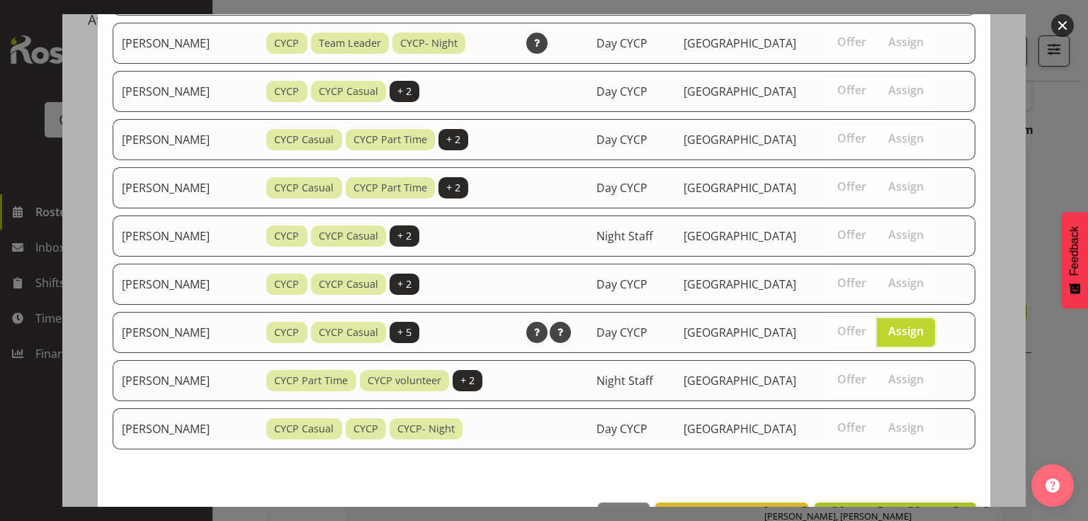
scroll to position [939, 0]
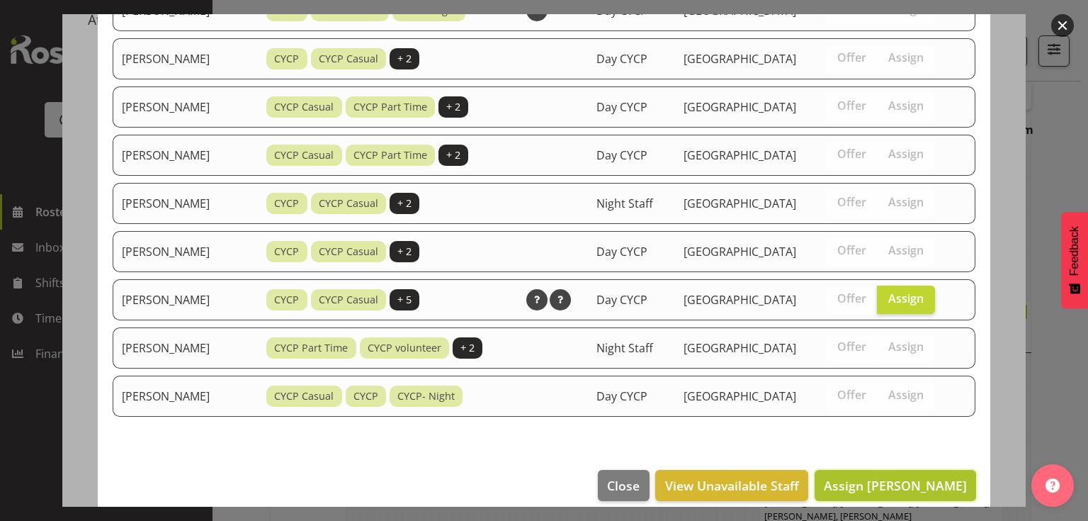
click at [920, 477] on span "Assign Ruby Kerr" at bounding box center [895, 485] width 143 height 17
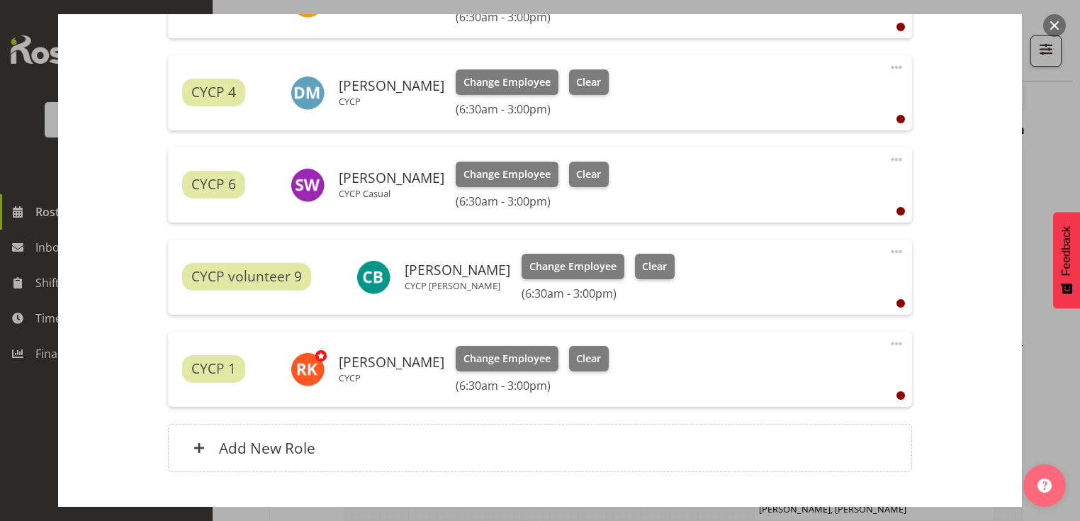
scroll to position [623, 0]
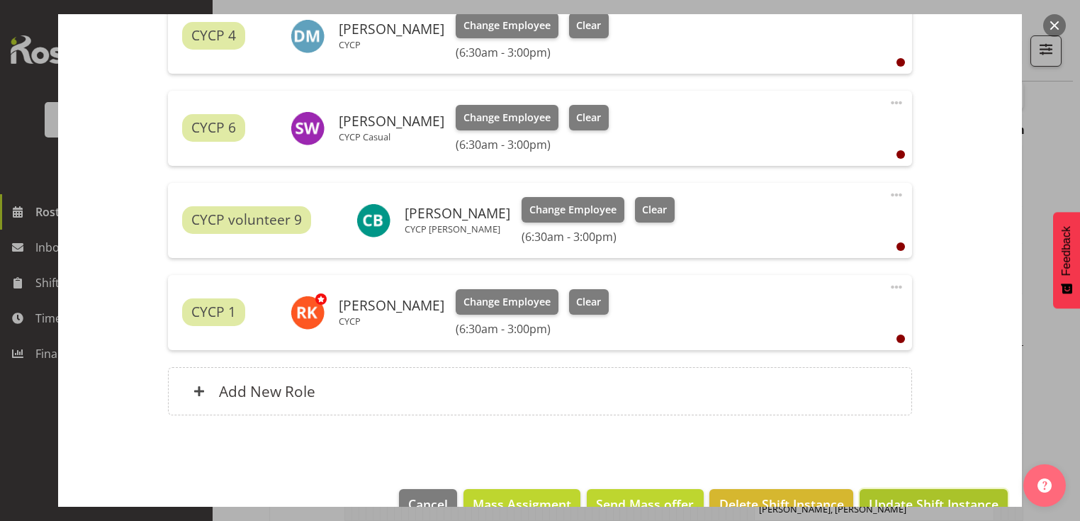
click at [944, 502] on span "Update Shift Instance" at bounding box center [934, 503] width 130 height 18
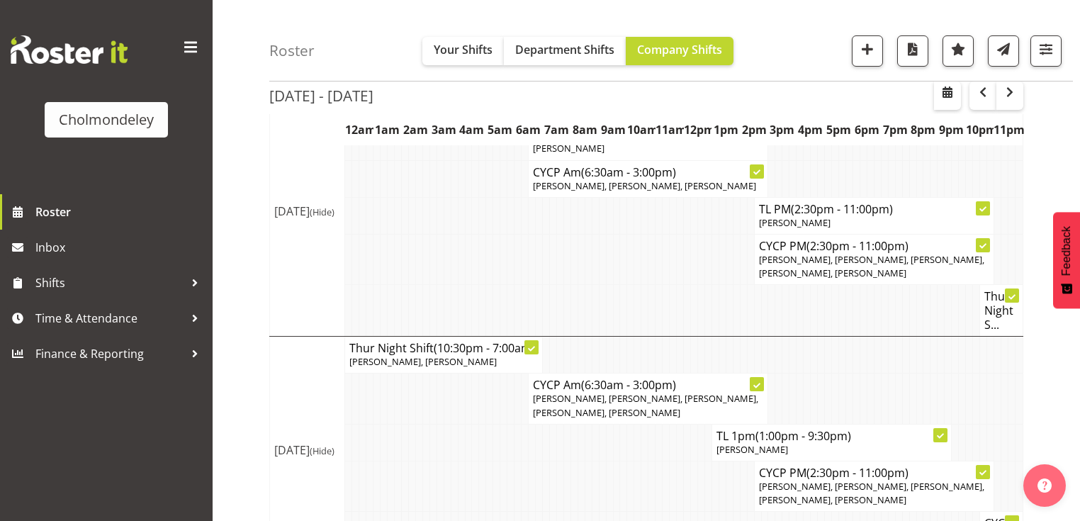
scroll to position [463, 0]
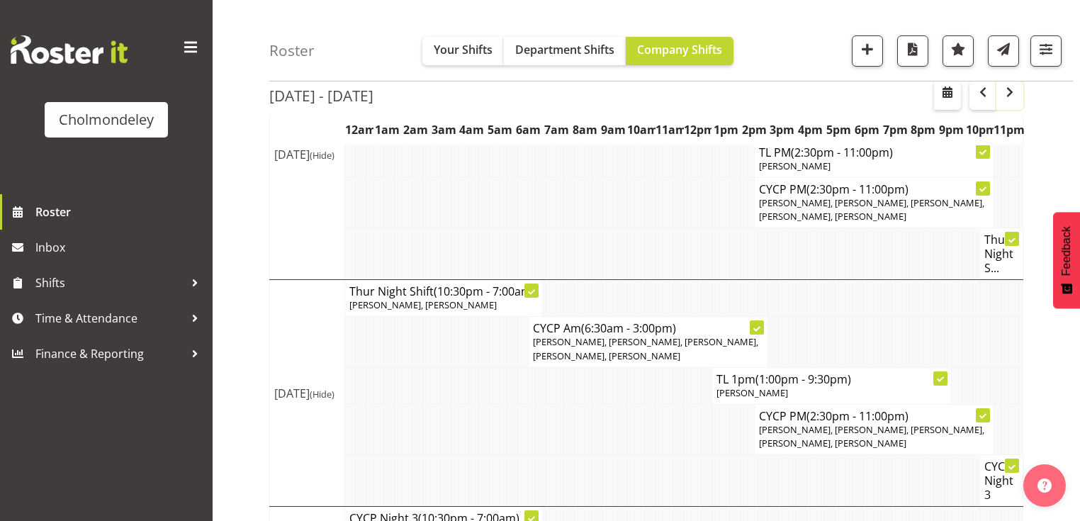
click at [1013, 91] on span "button" at bounding box center [1009, 92] width 17 height 17
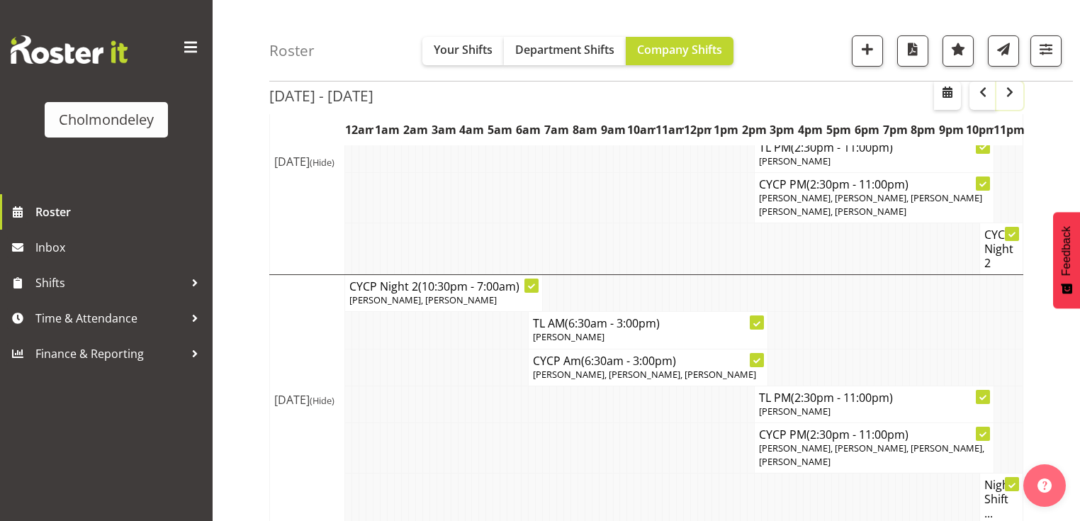
scroll to position [463, 0]
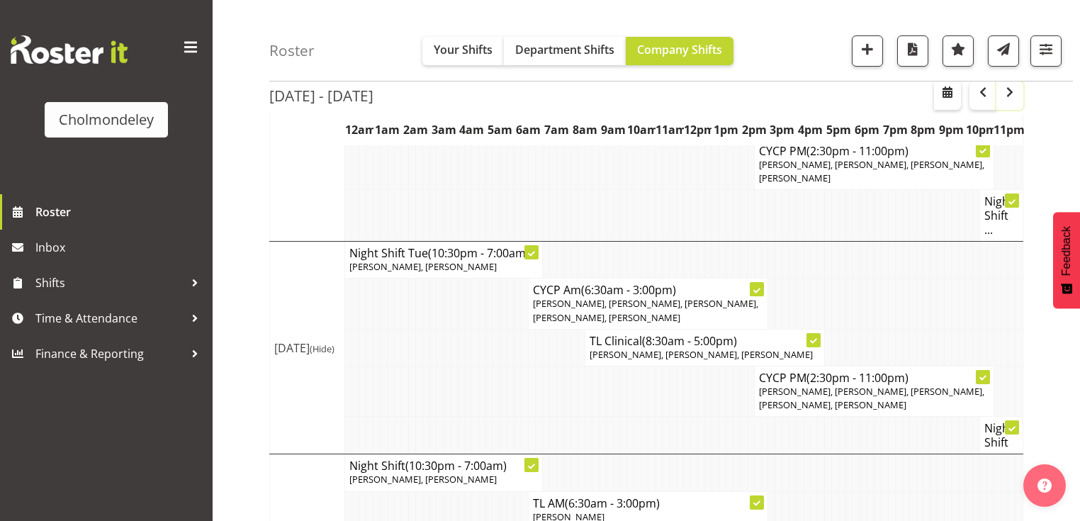
click at [1013, 91] on span "button" at bounding box center [1009, 92] width 17 height 17
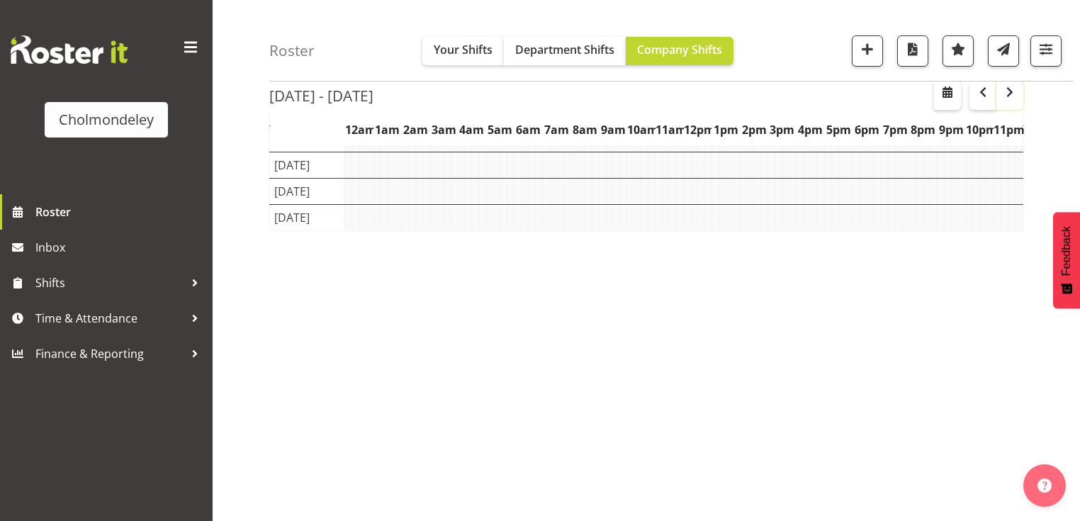
scroll to position [179, 0]
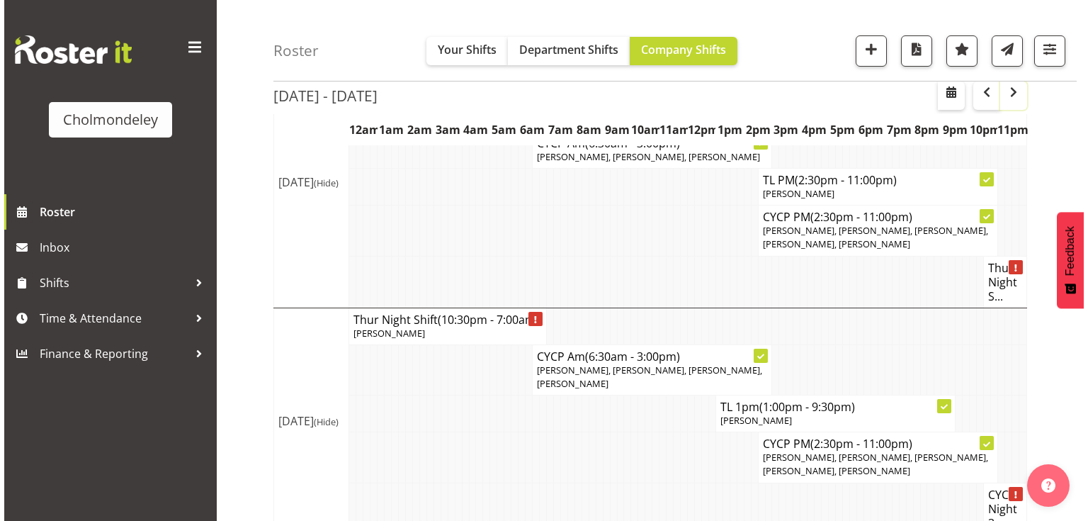
scroll to position [916, 0]
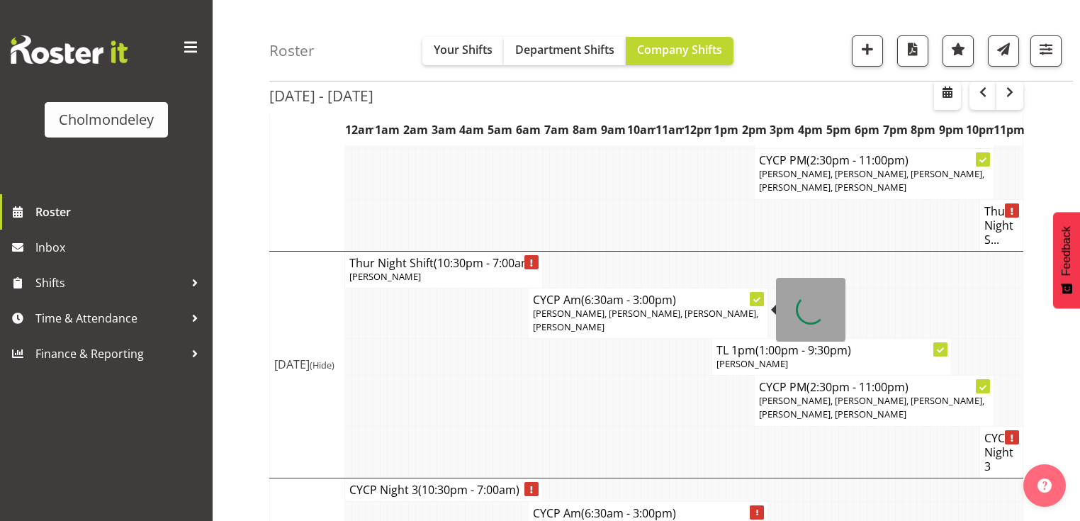
click at [638, 312] on span "Lotti Bottcher, Sophie Walton, Dion McCormick, Zoe Palmer" at bounding box center [645, 320] width 225 height 26
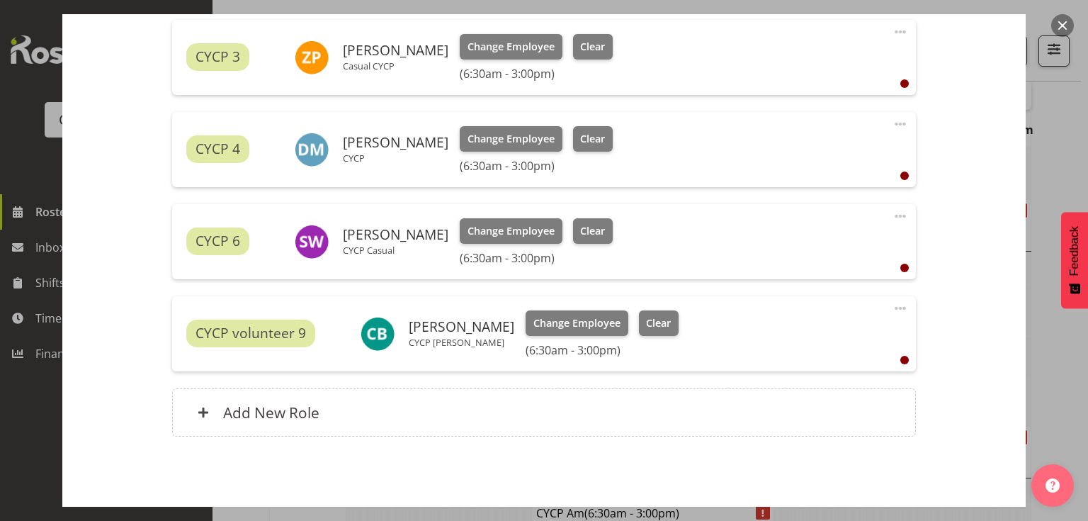
scroll to position [565, 0]
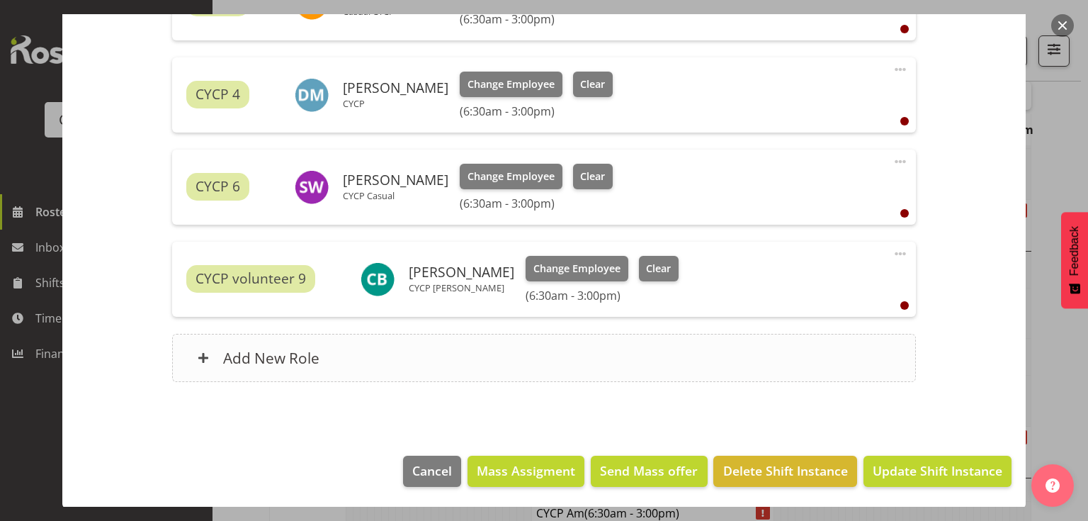
click at [483, 359] on div "Add New Role" at bounding box center [543, 358] width 743 height 48
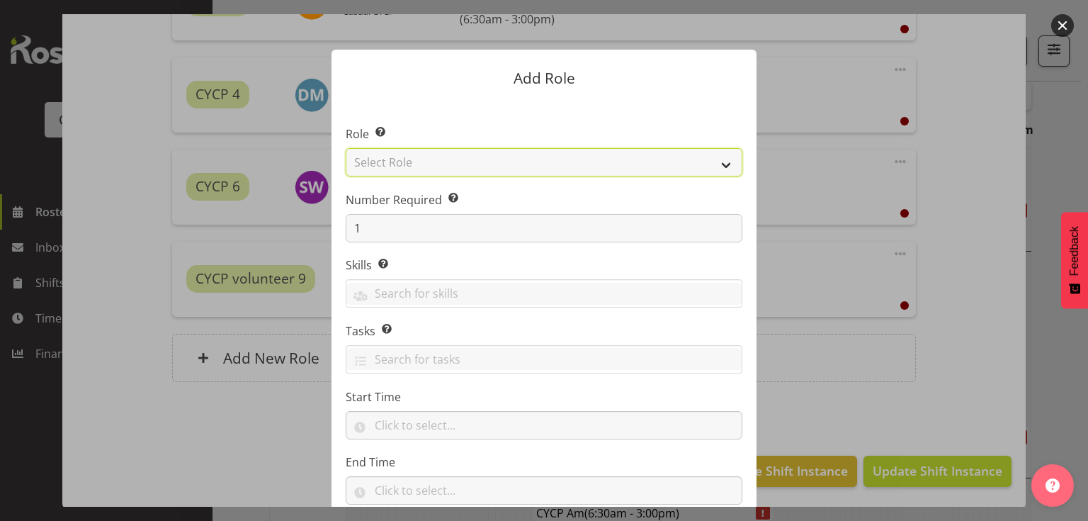
click at [446, 158] on select "Select Role Awhi Team CYCP CYCP Casual CYCP Part Time CYCP volunteer CYCP- Nigh…" at bounding box center [544, 162] width 397 height 28
select select "206"
click at [346, 148] on select "Select Role Awhi Team CYCP CYCP Casual CYCP Part Time CYCP volunteer CYCP- Nigh…" at bounding box center [544, 162] width 397 height 28
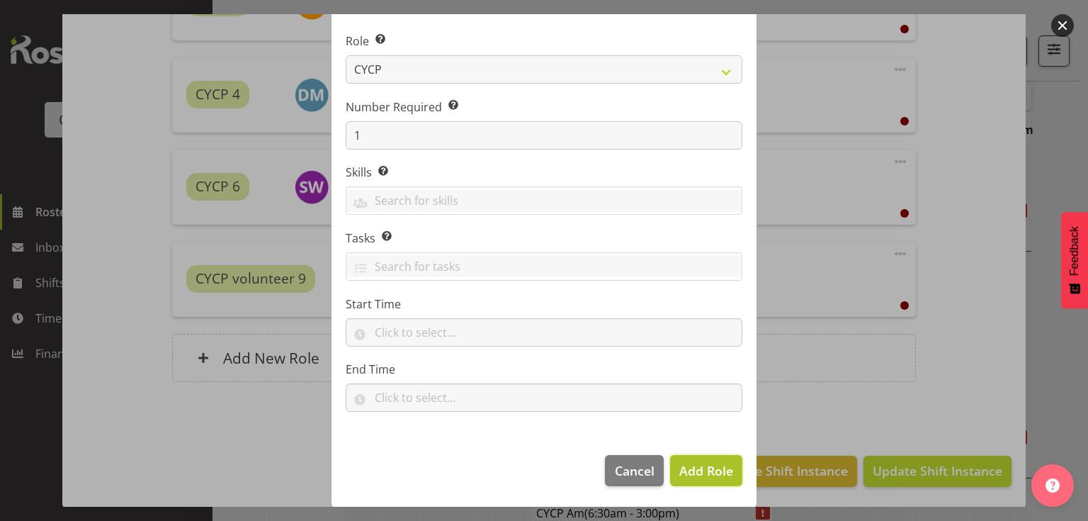
click at [712, 475] on span "Add Role" at bounding box center [706, 470] width 54 height 17
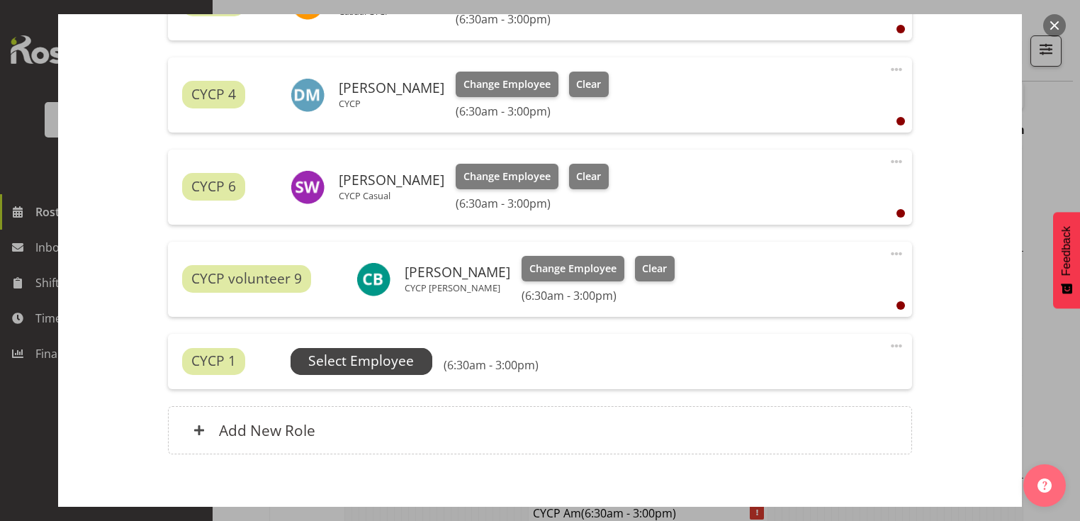
click at [351, 369] on span "Select Employee" at bounding box center [361, 361] width 106 height 21
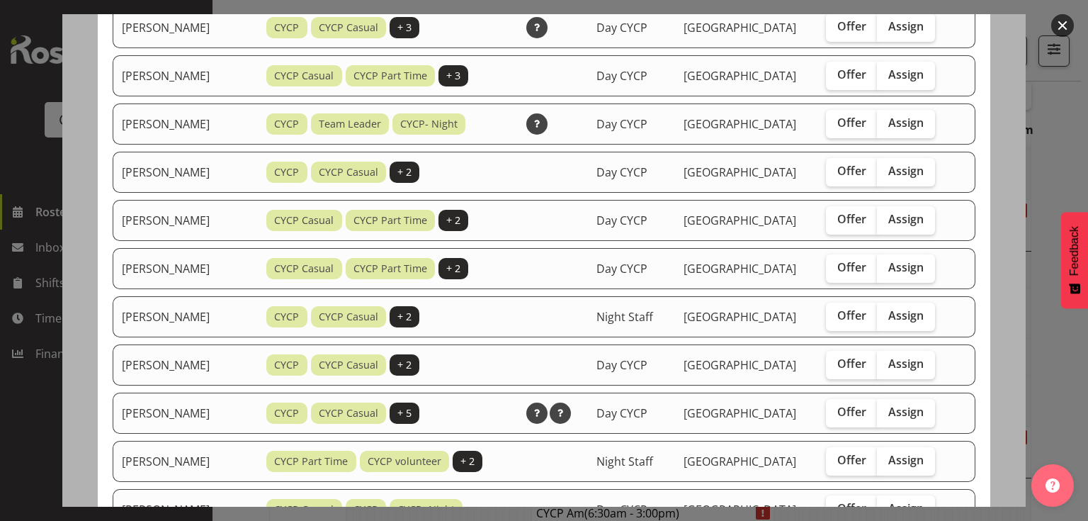
scroll to position [883, 0]
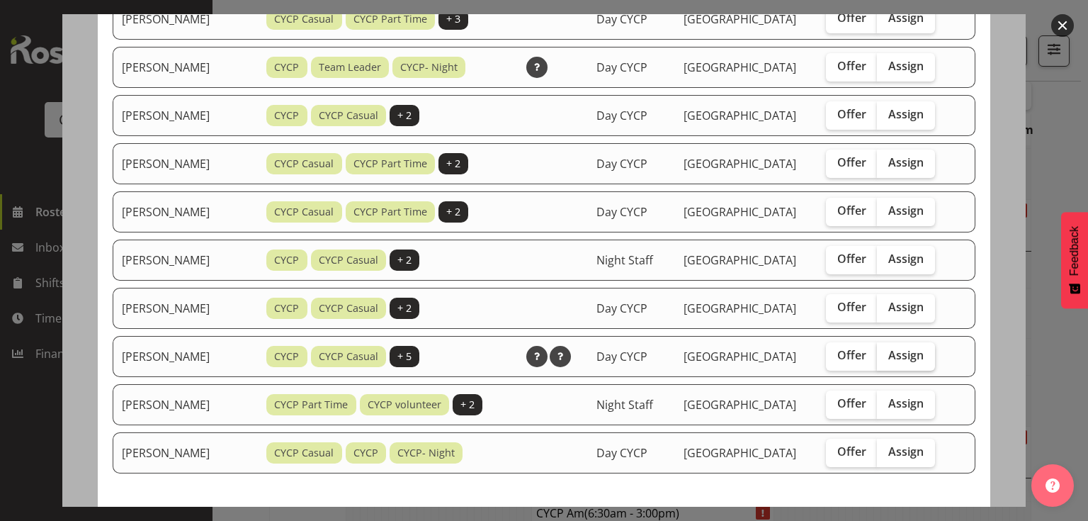
click at [921, 348] on span "Assign" at bounding box center [905, 355] width 35 height 14
click at [886, 351] on input "Assign" at bounding box center [881, 355] width 9 height 9
checkbox input "true"
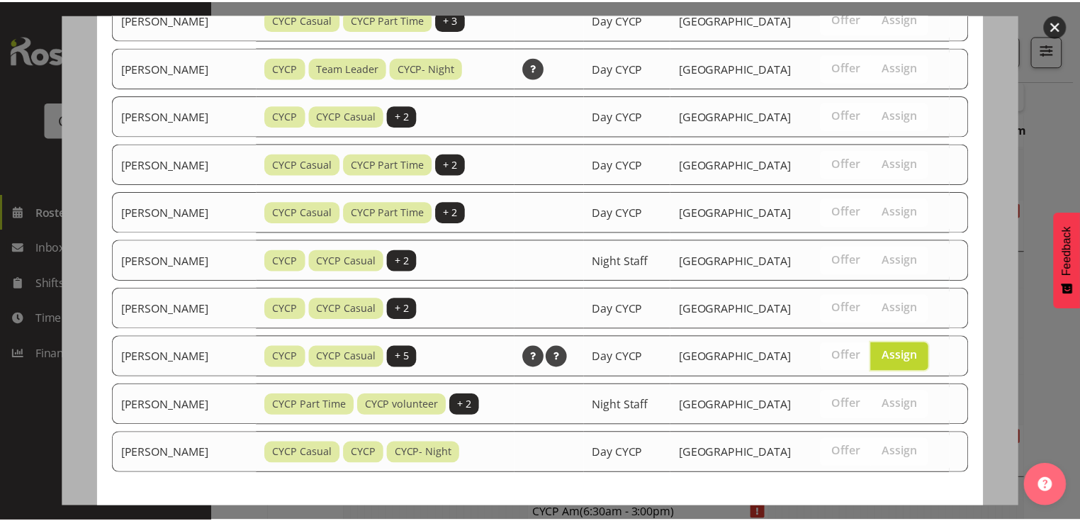
scroll to position [939, 0]
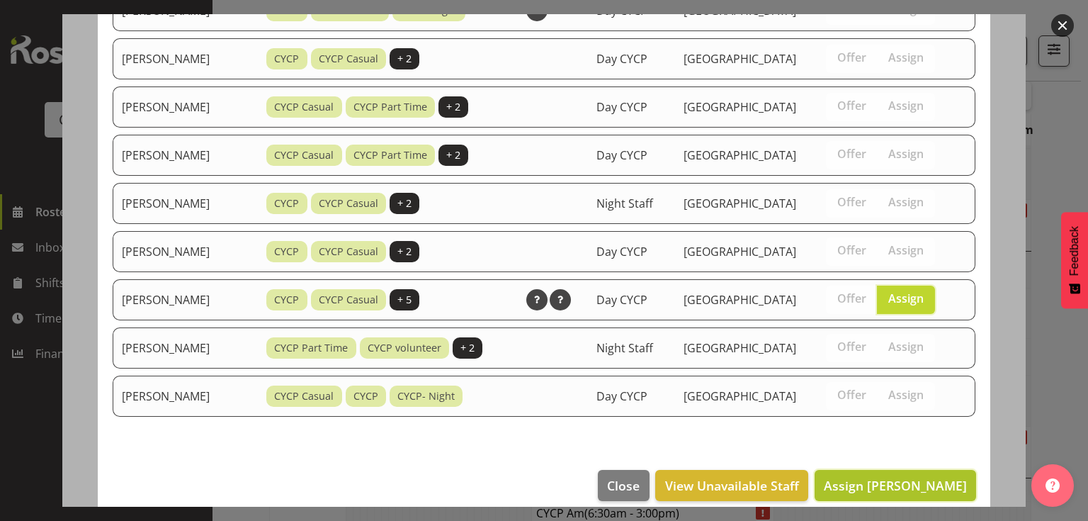
click at [912, 477] on span "Assign Ruby Kerr" at bounding box center [895, 485] width 143 height 17
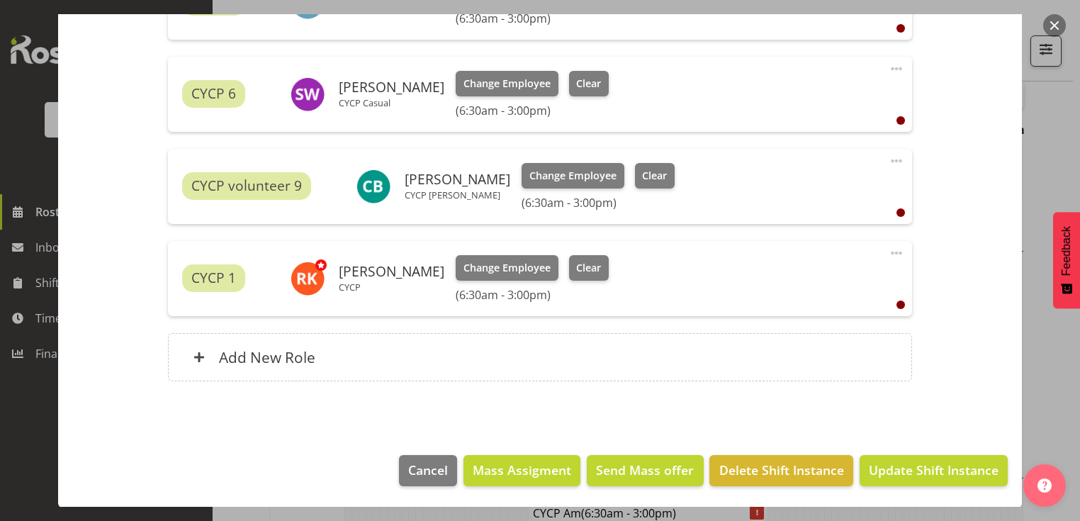
scroll to position [1029, 0]
click at [922, 465] on span "Update Shift Instance" at bounding box center [934, 469] width 130 height 18
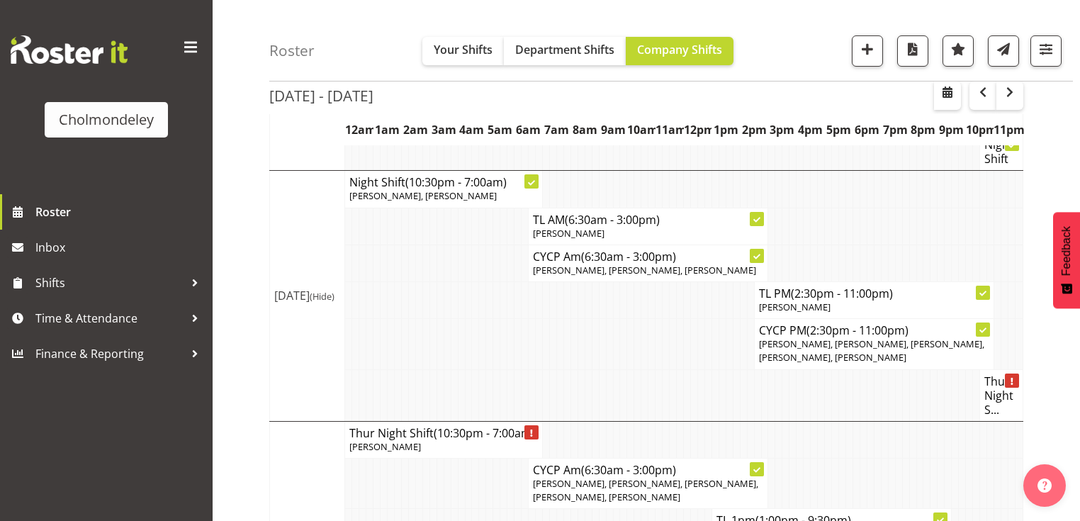
scroll to position [803, 0]
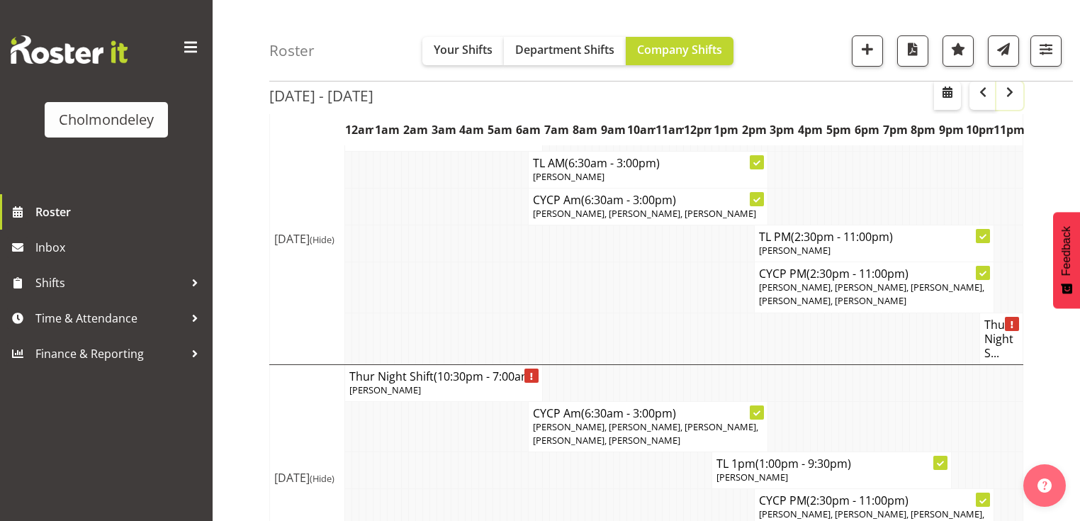
click at [1008, 91] on span "button" at bounding box center [1009, 92] width 17 height 17
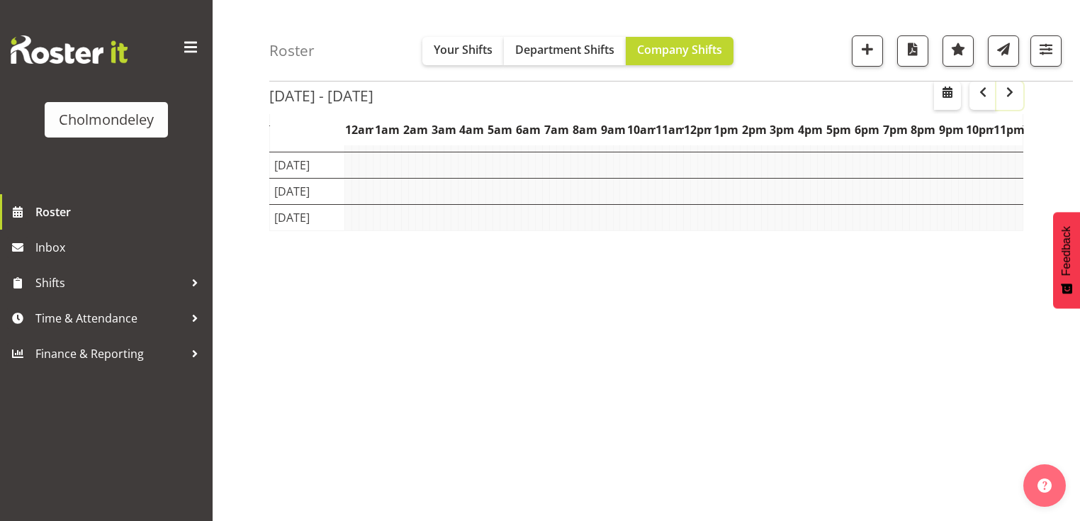
scroll to position [179, 0]
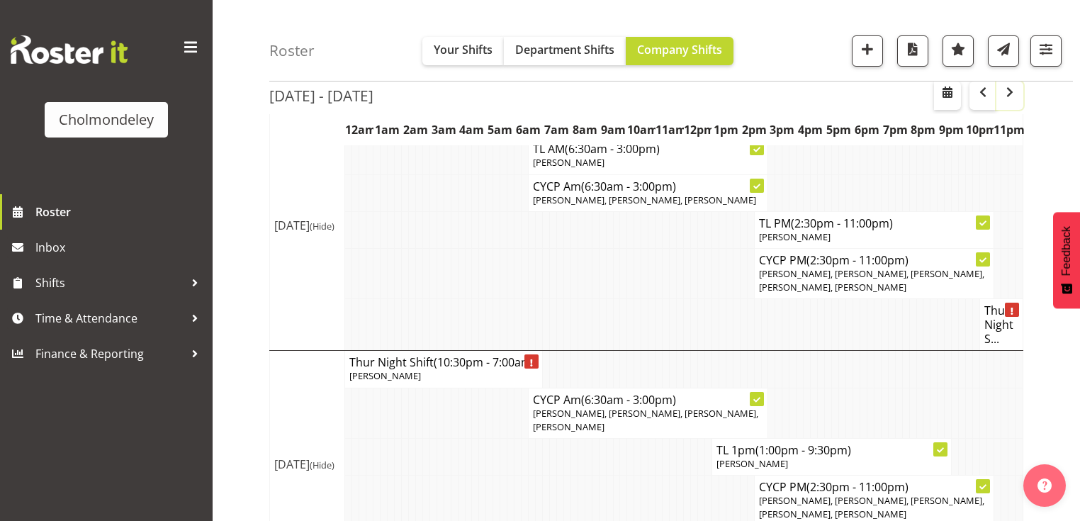
click at [1008, 91] on span "button" at bounding box center [1009, 92] width 17 height 17
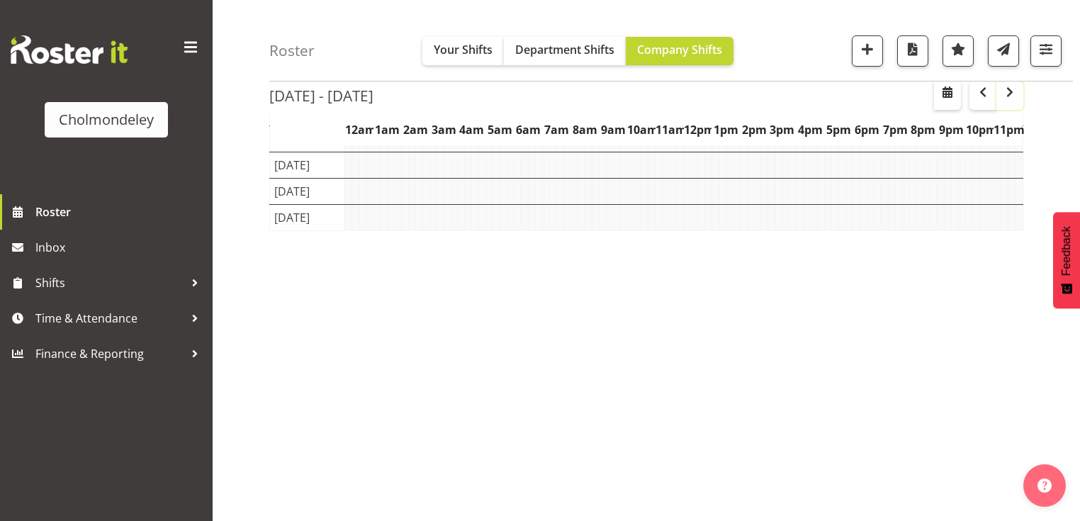
scroll to position [179, 0]
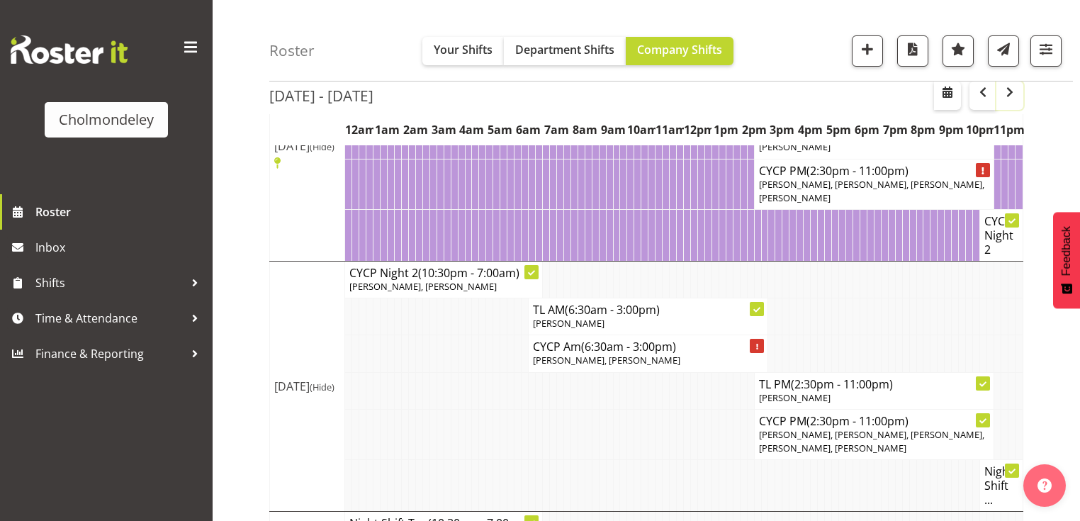
scroll to position [803, 0]
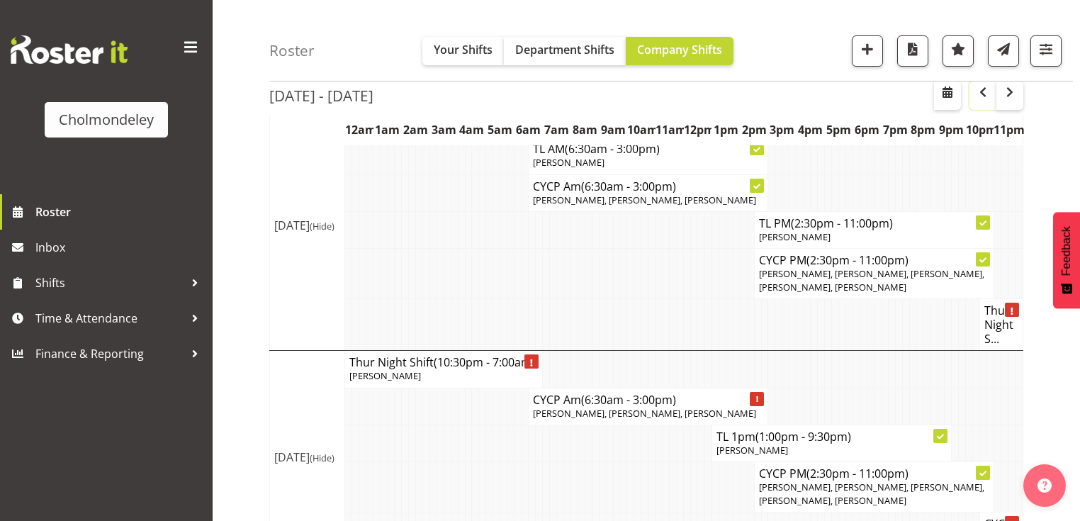
click at [981, 92] on span "button" at bounding box center [982, 92] width 17 height 17
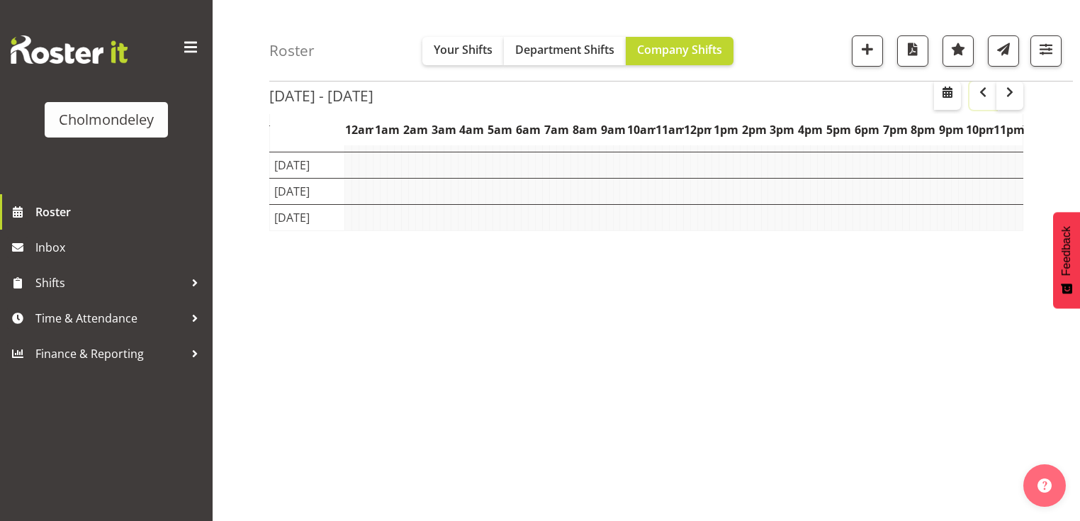
scroll to position [179, 0]
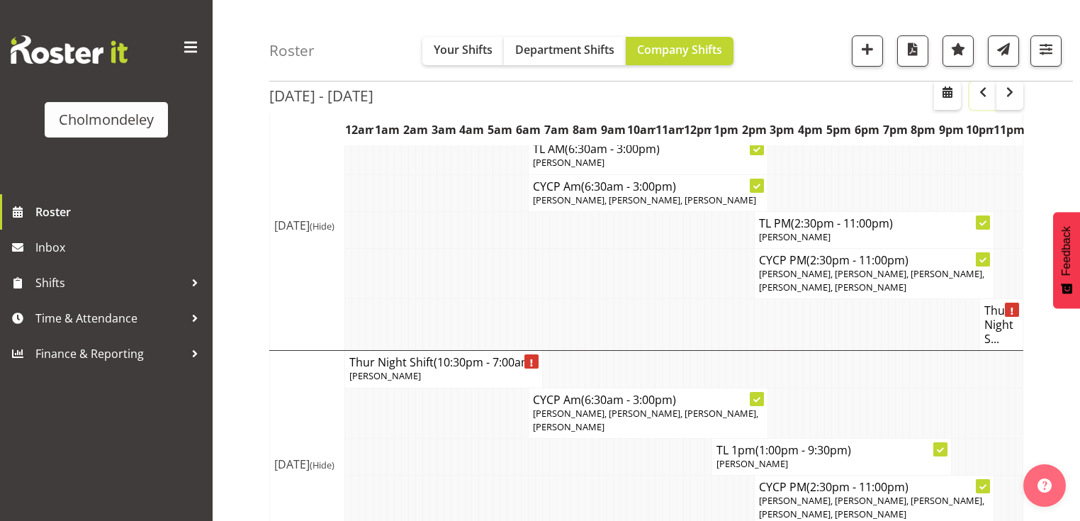
click at [981, 92] on span "button" at bounding box center [982, 92] width 17 height 17
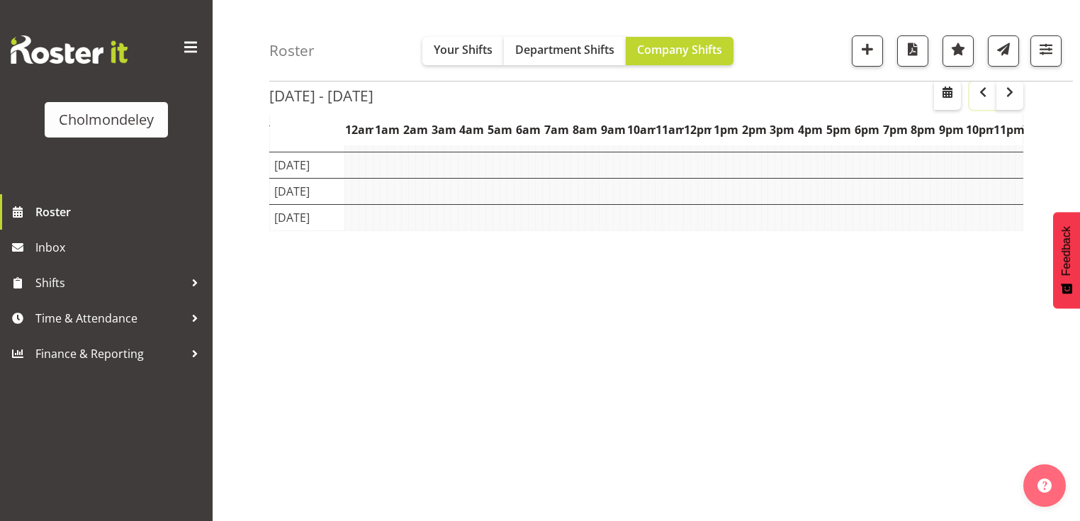
scroll to position [179, 0]
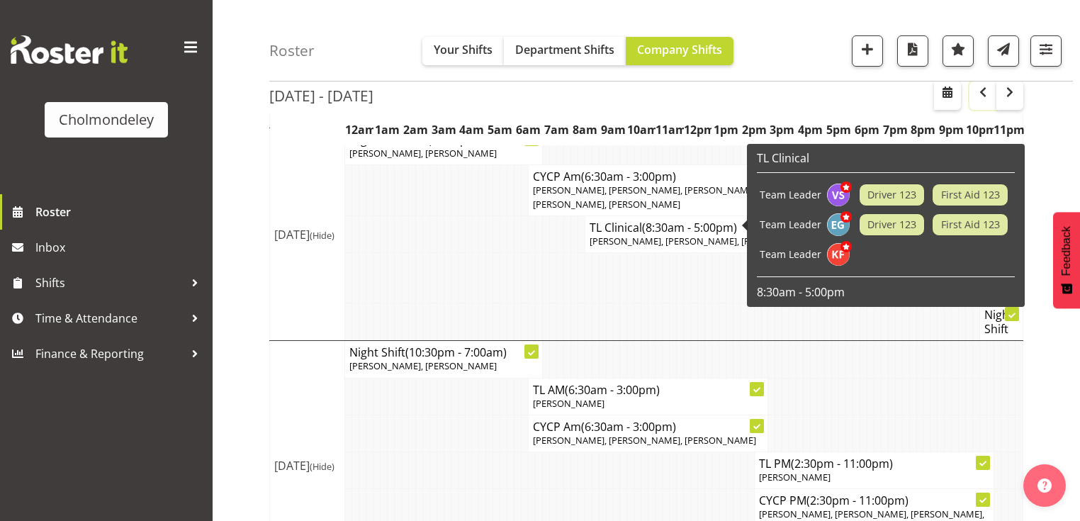
scroll to position [519, 0]
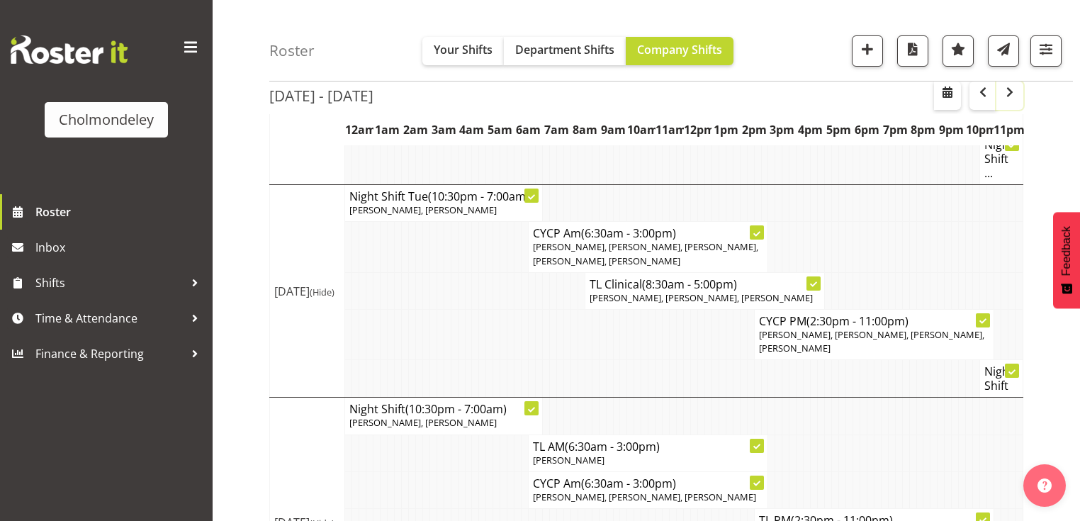
click at [1006, 96] on span "button" at bounding box center [1009, 92] width 17 height 17
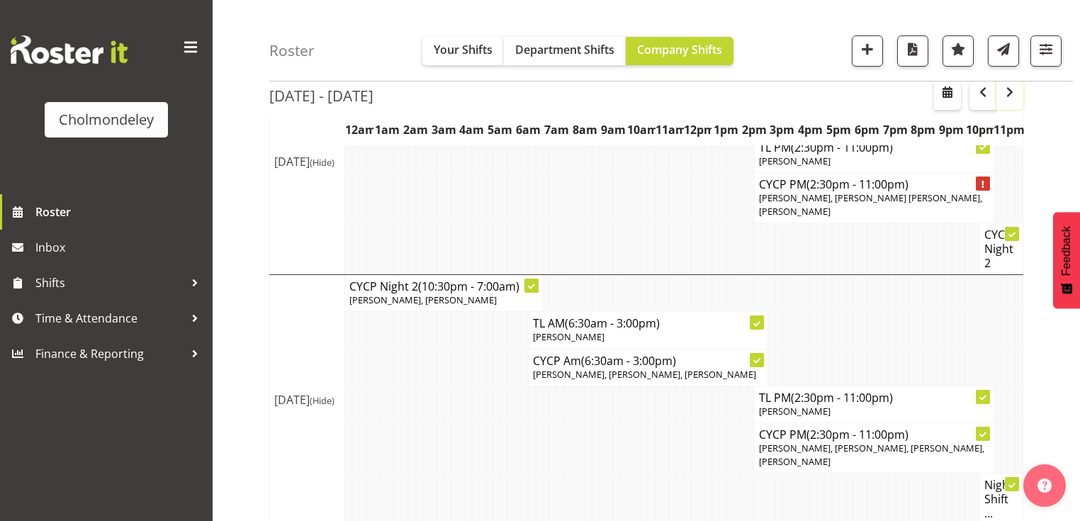
scroll to position [519, 0]
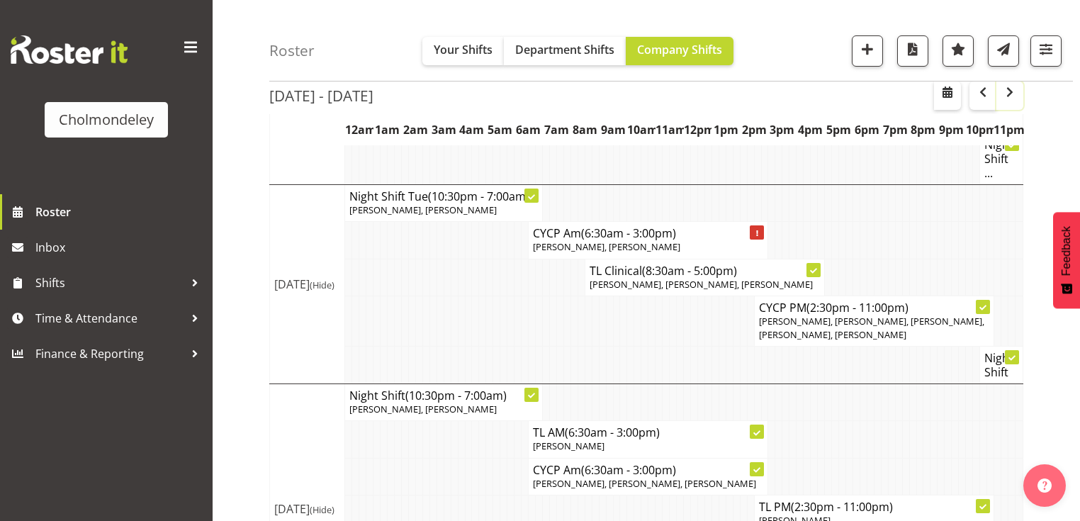
click at [1009, 95] on span "button" at bounding box center [1009, 92] width 17 height 17
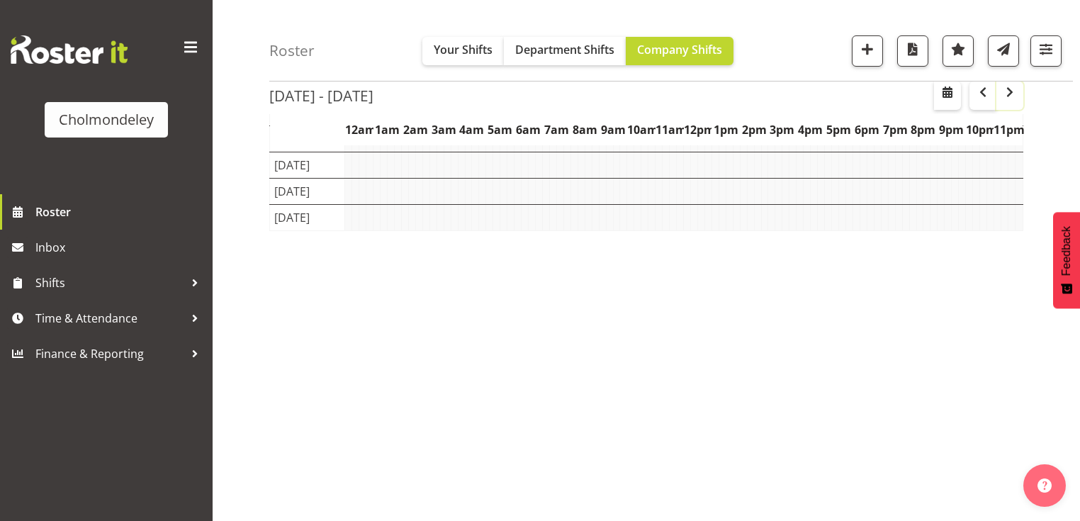
scroll to position [179, 0]
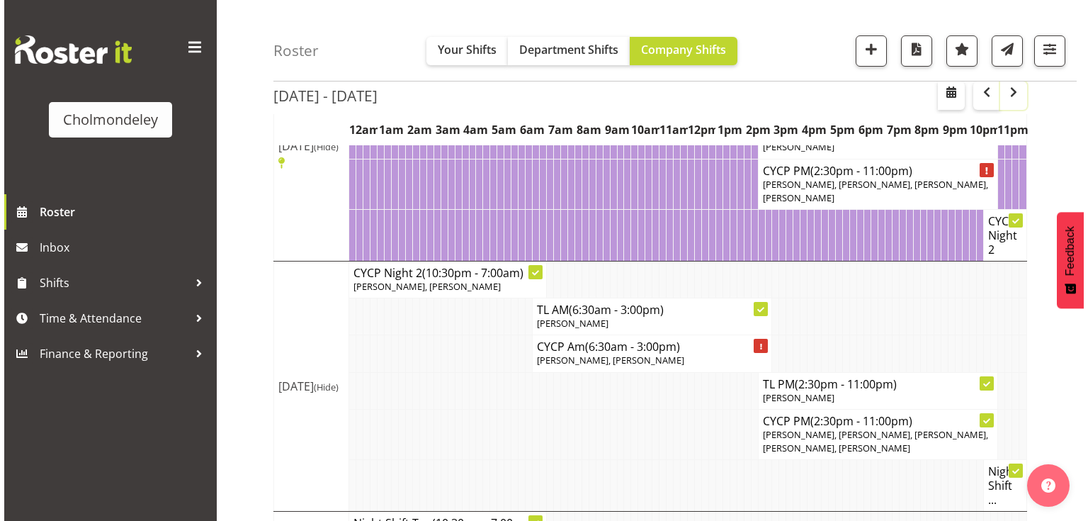
scroll to position [519, 0]
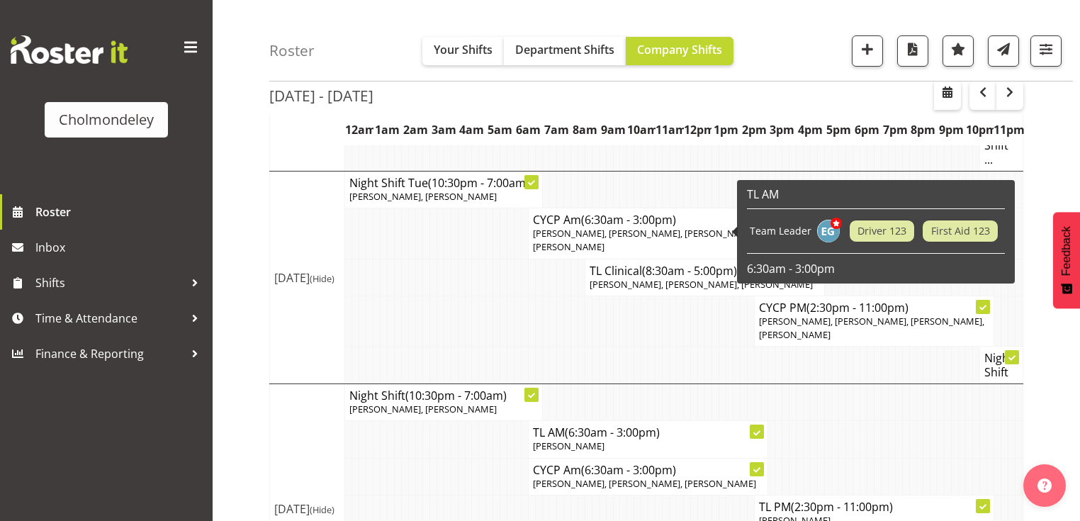
click at [641, 222] on span "(6:30am - 3:00pm)" at bounding box center [628, 220] width 95 height 16
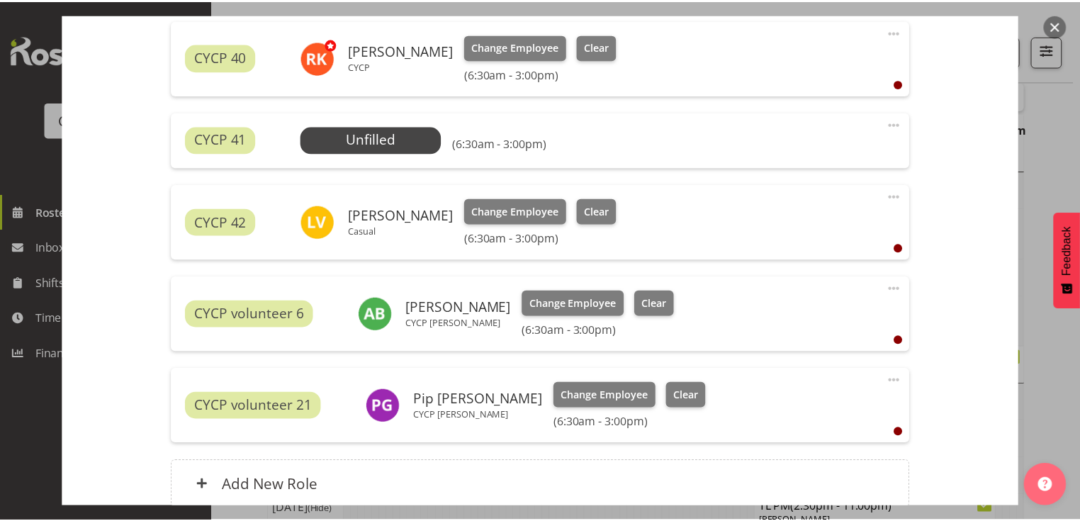
scroll to position [453, 0]
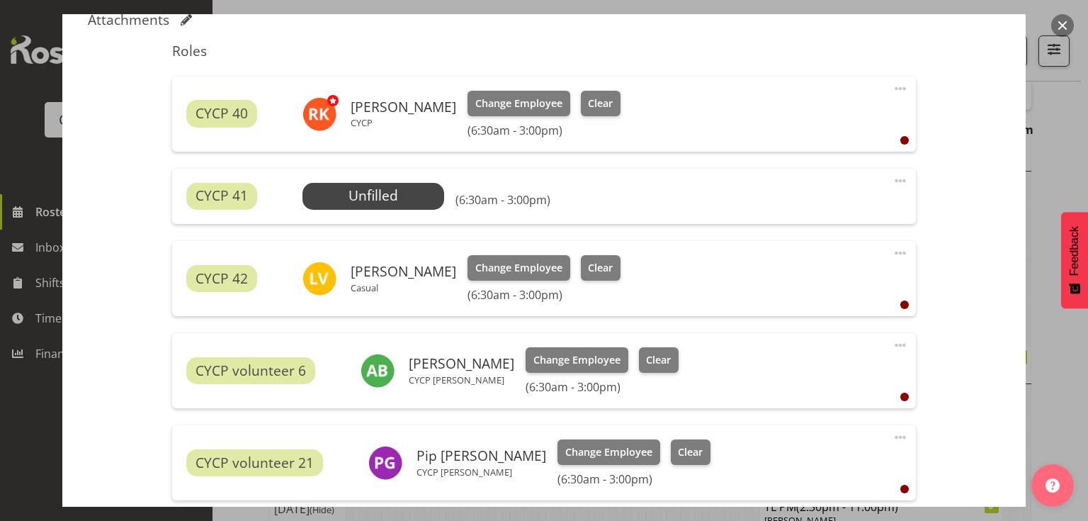
click at [1068, 23] on button "button" at bounding box center [1062, 25] width 23 height 23
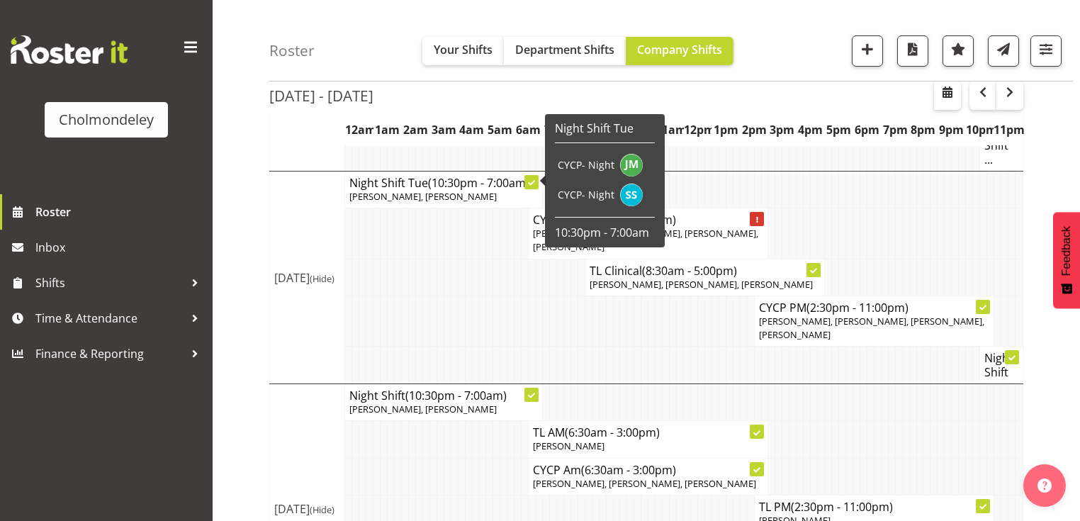
click at [541, 315] on td at bounding box center [539, 320] width 7 height 50
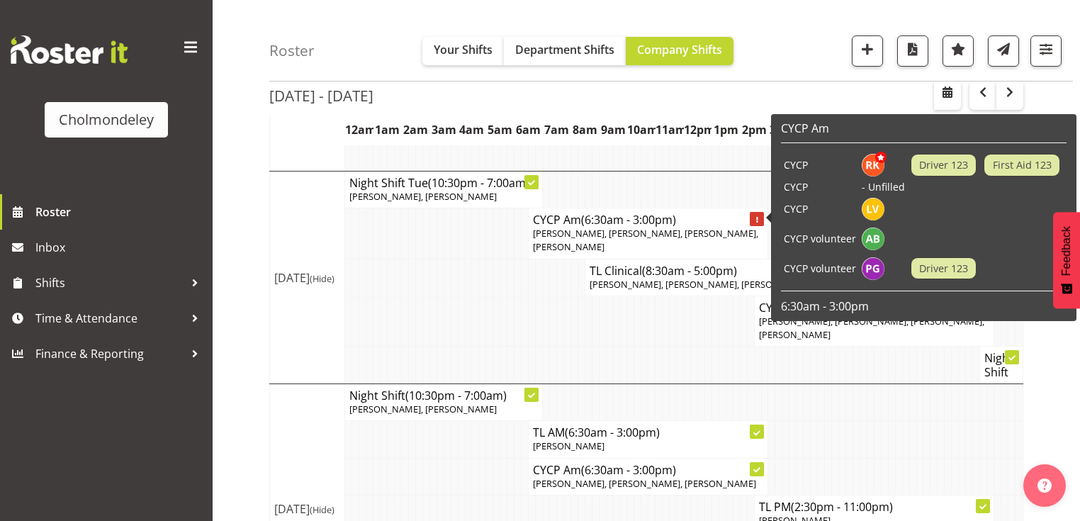
click at [493, 310] on td at bounding box center [496, 320] width 7 height 50
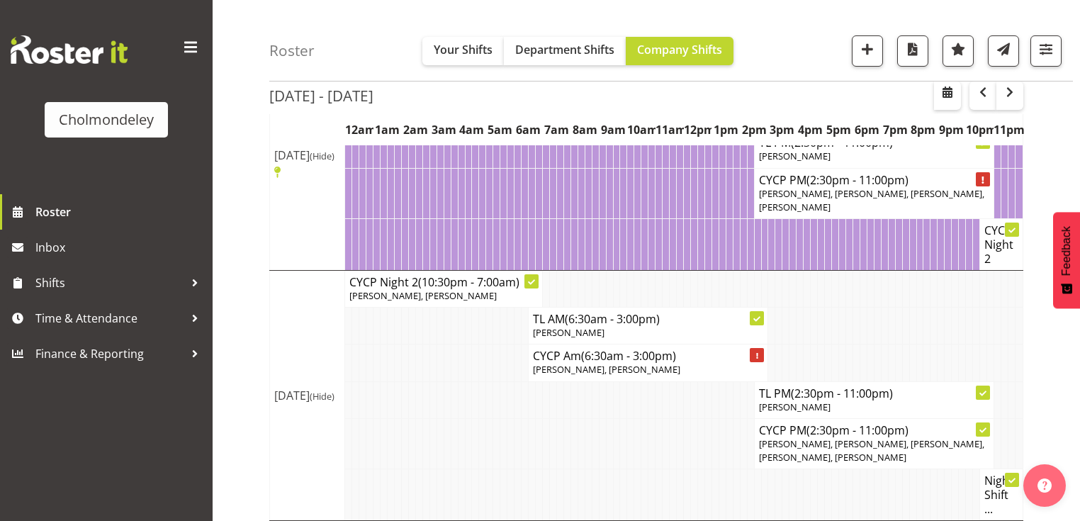
scroll to position [0, 0]
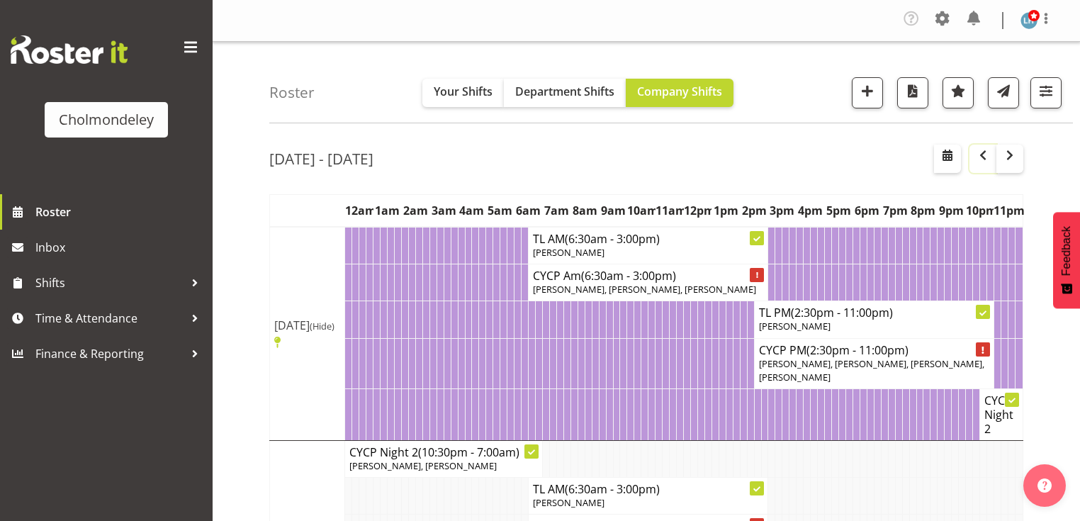
click at [985, 164] on button "button" at bounding box center [982, 159] width 27 height 28
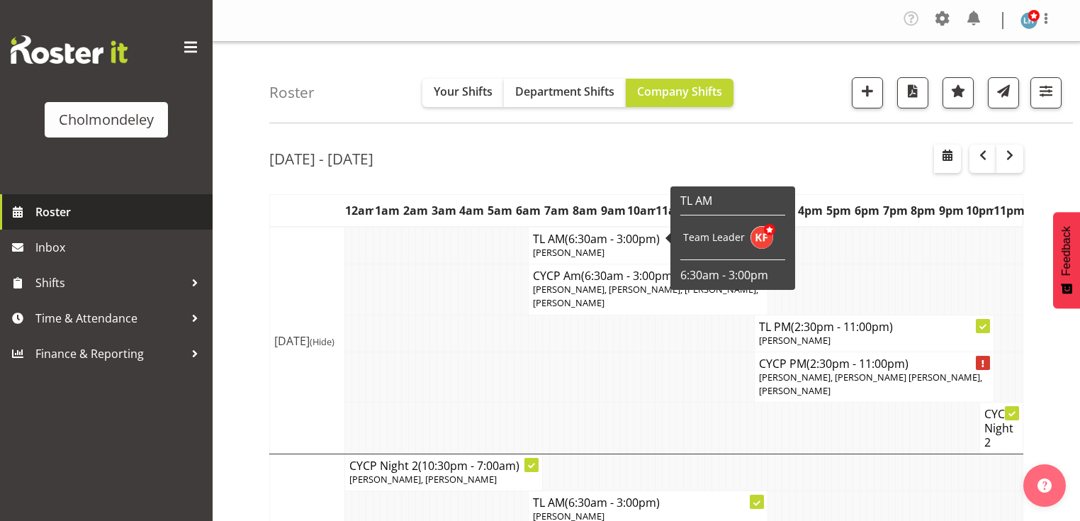
click at [62, 219] on span "Roster" at bounding box center [120, 211] width 170 height 21
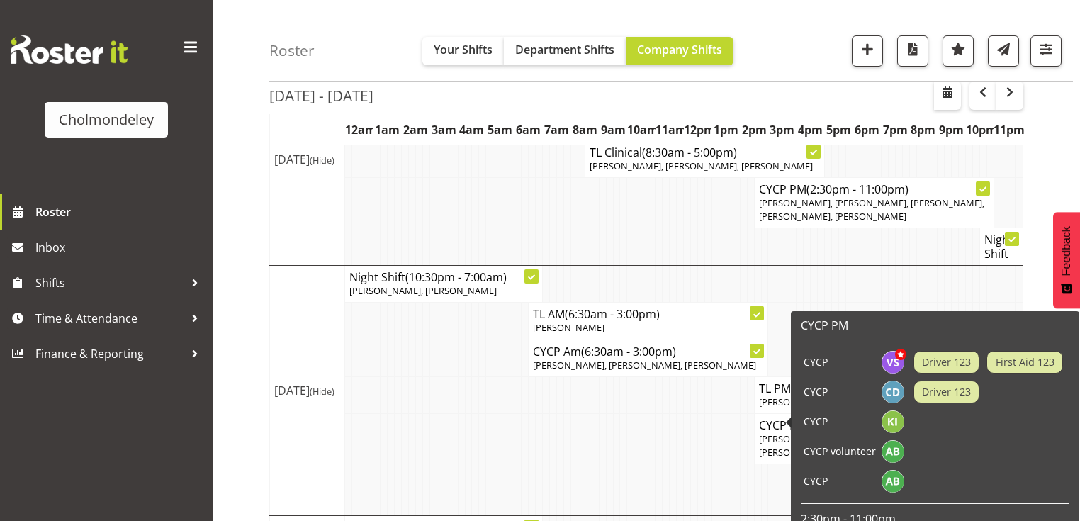
click at [235, 460] on div "Roster Your Shifts Department Shifts Company Shifts All Locations [GEOGRAPHIC_D…" at bounding box center [646, 441] width 867 height 1252
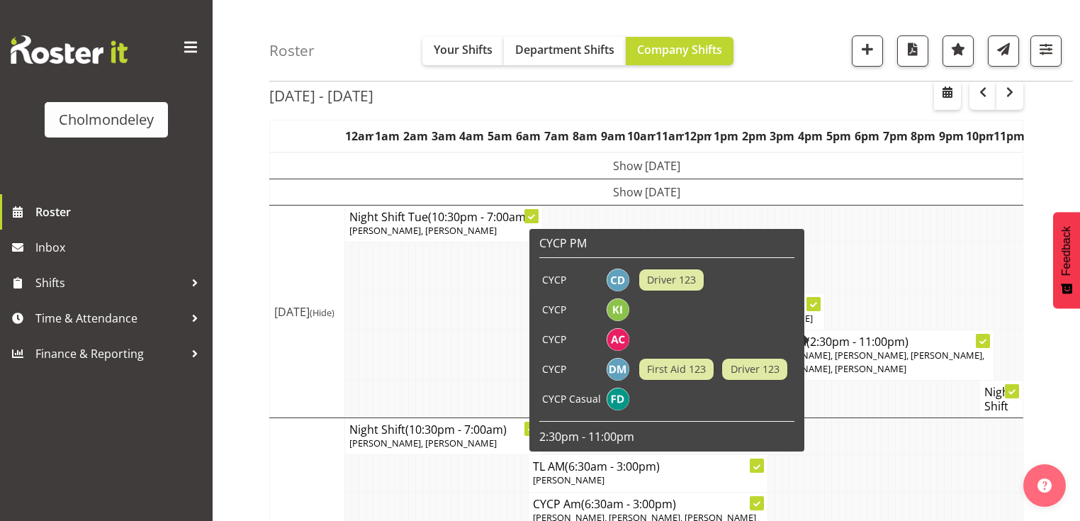
scroll to position [0, 0]
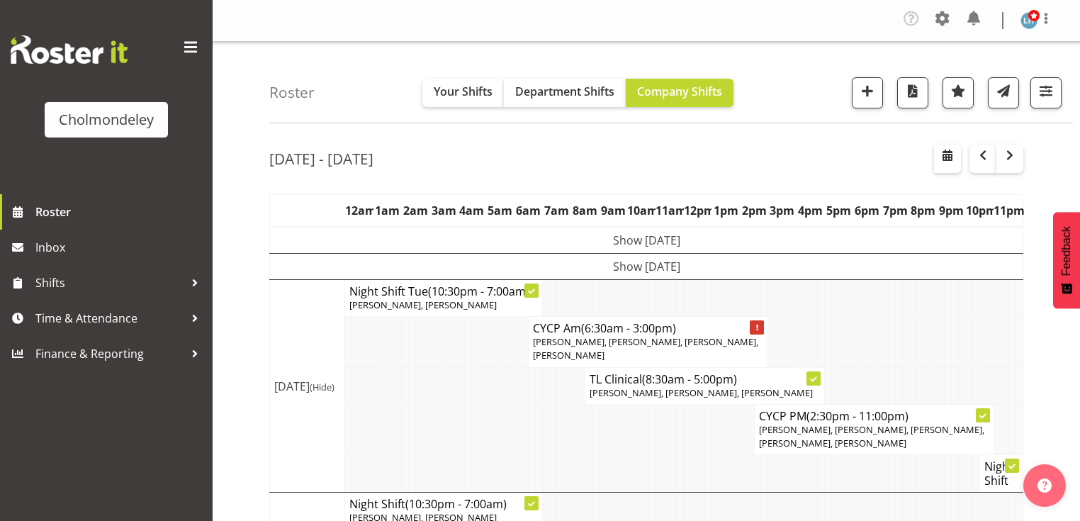
click at [142, 448] on div "Cholmondeley Roster Inbox Shifts Time & Attendance Finance & Reporting" at bounding box center [106, 260] width 213 height 521
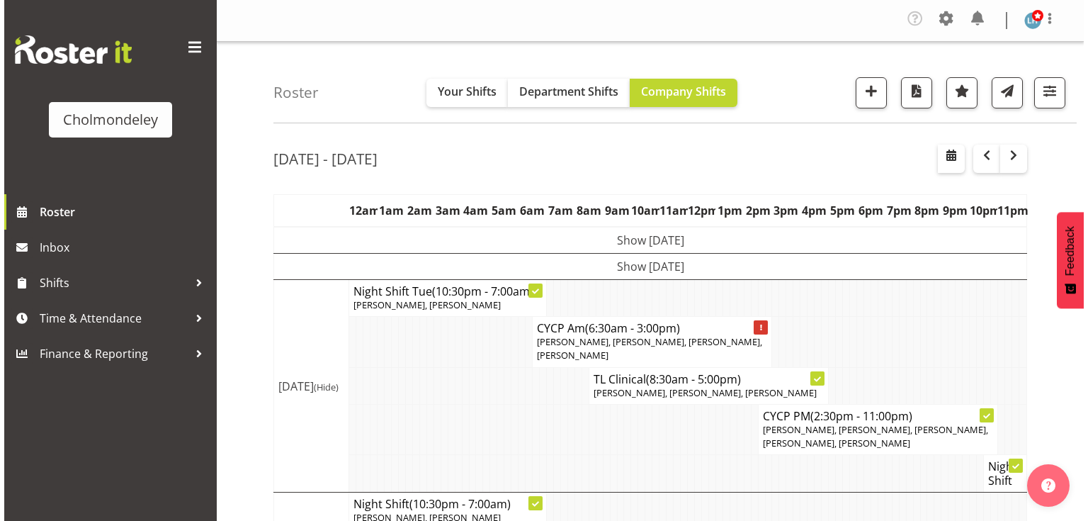
scroll to position [170, 0]
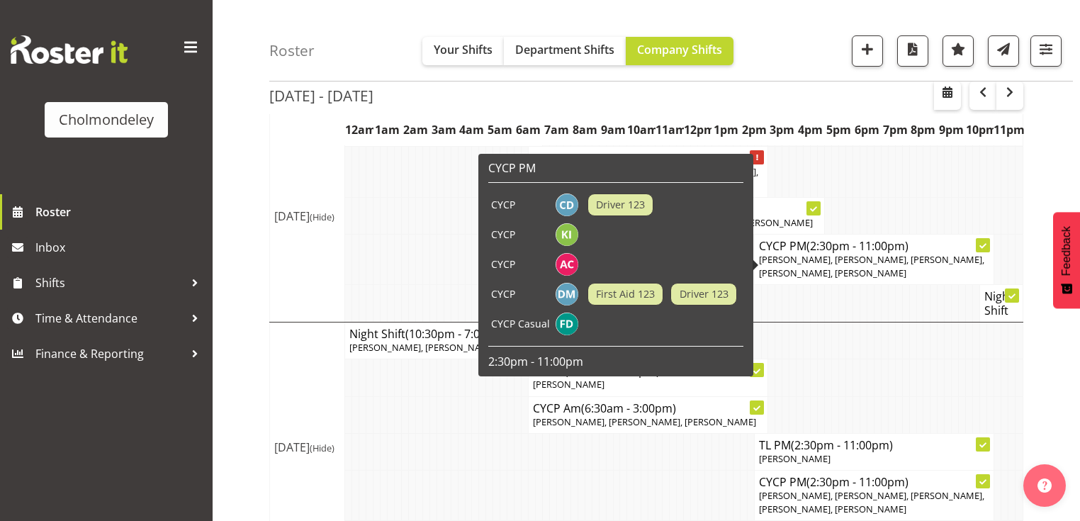
click at [793, 253] on span "[PERSON_NAME], [PERSON_NAME], [PERSON_NAME], [PERSON_NAME], [PERSON_NAME]" at bounding box center [871, 266] width 225 height 26
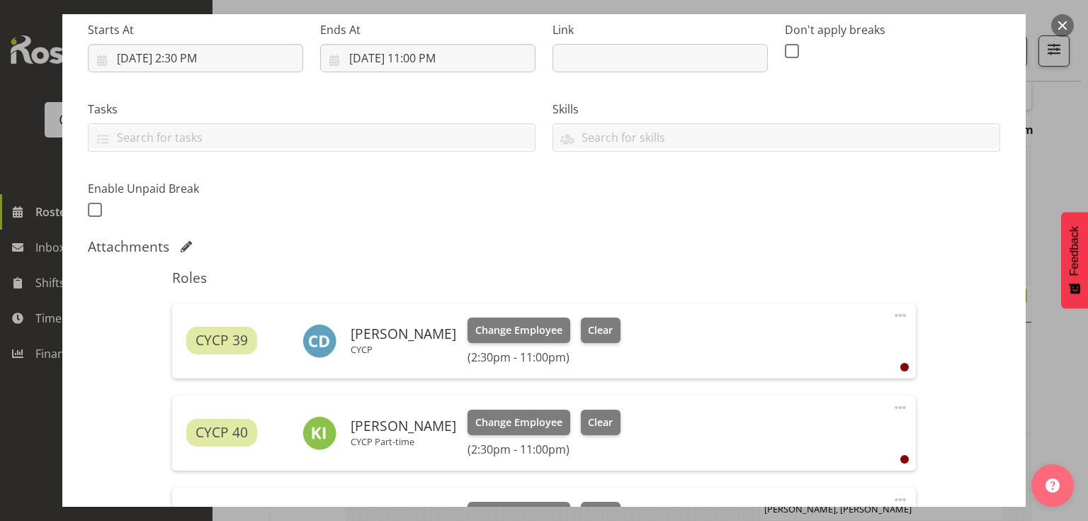
scroll to position [510, 0]
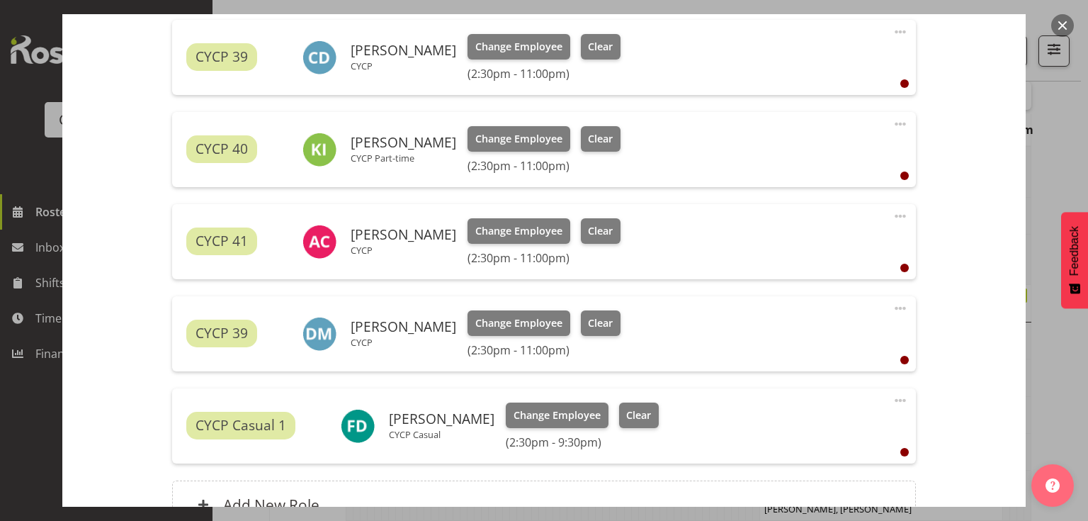
click at [894, 397] on span at bounding box center [900, 400] width 17 height 17
click at [804, 481] on link "Delete" at bounding box center [841, 486] width 136 height 26
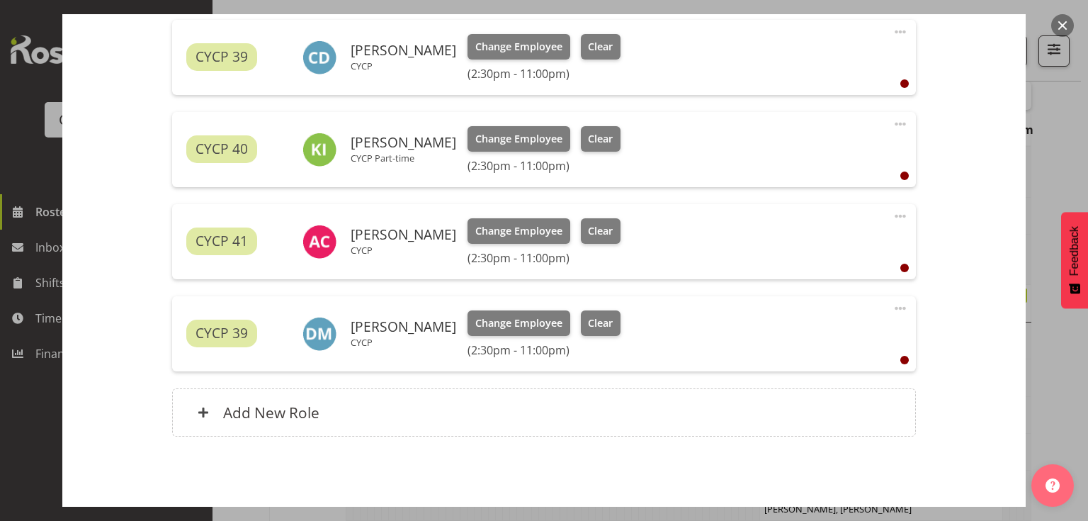
scroll to position [565, 0]
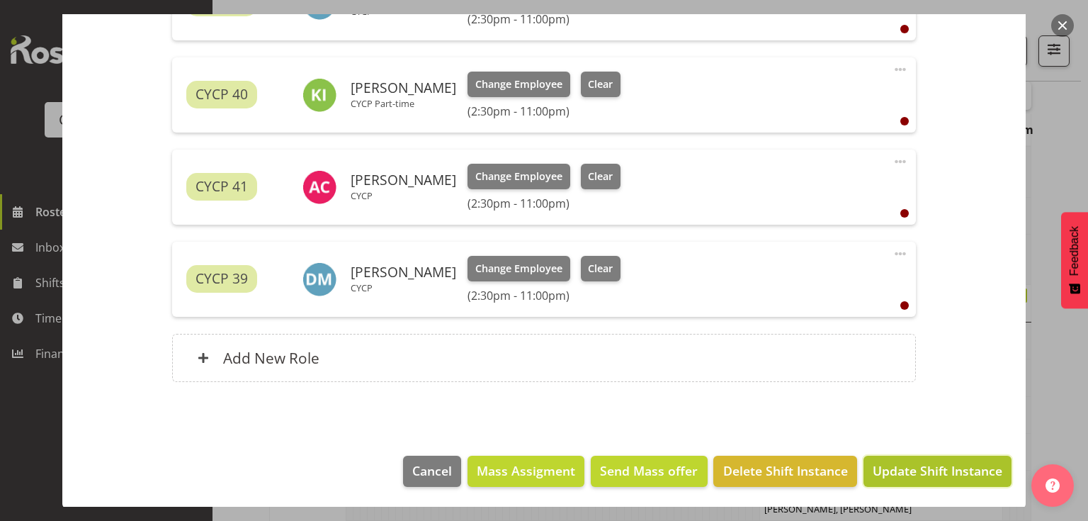
click at [937, 479] on span "Update Shift Instance" at bounding box center [938, 470] width 130 height 18
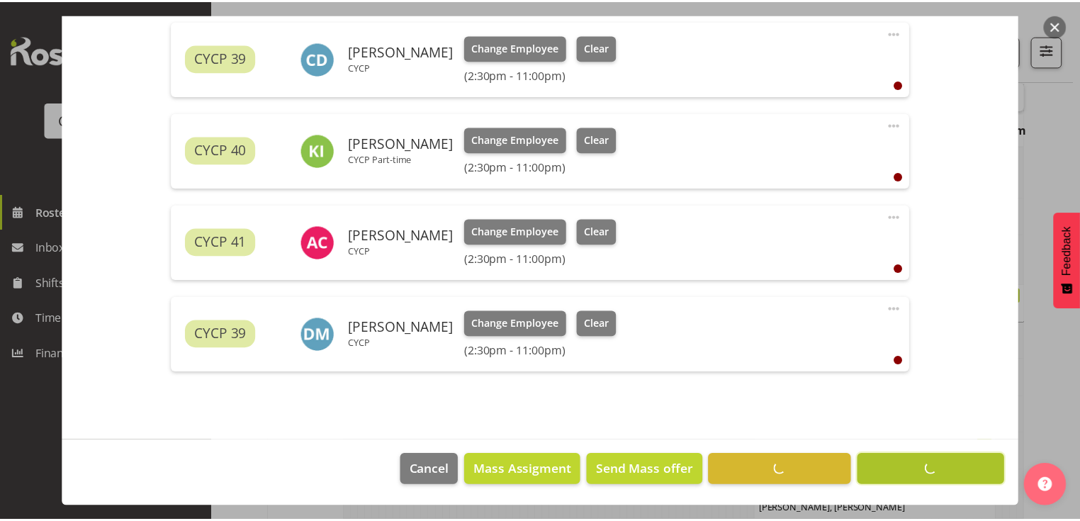
scroll to position [509, 0]
